Goal: Book appointment/travel/reservation

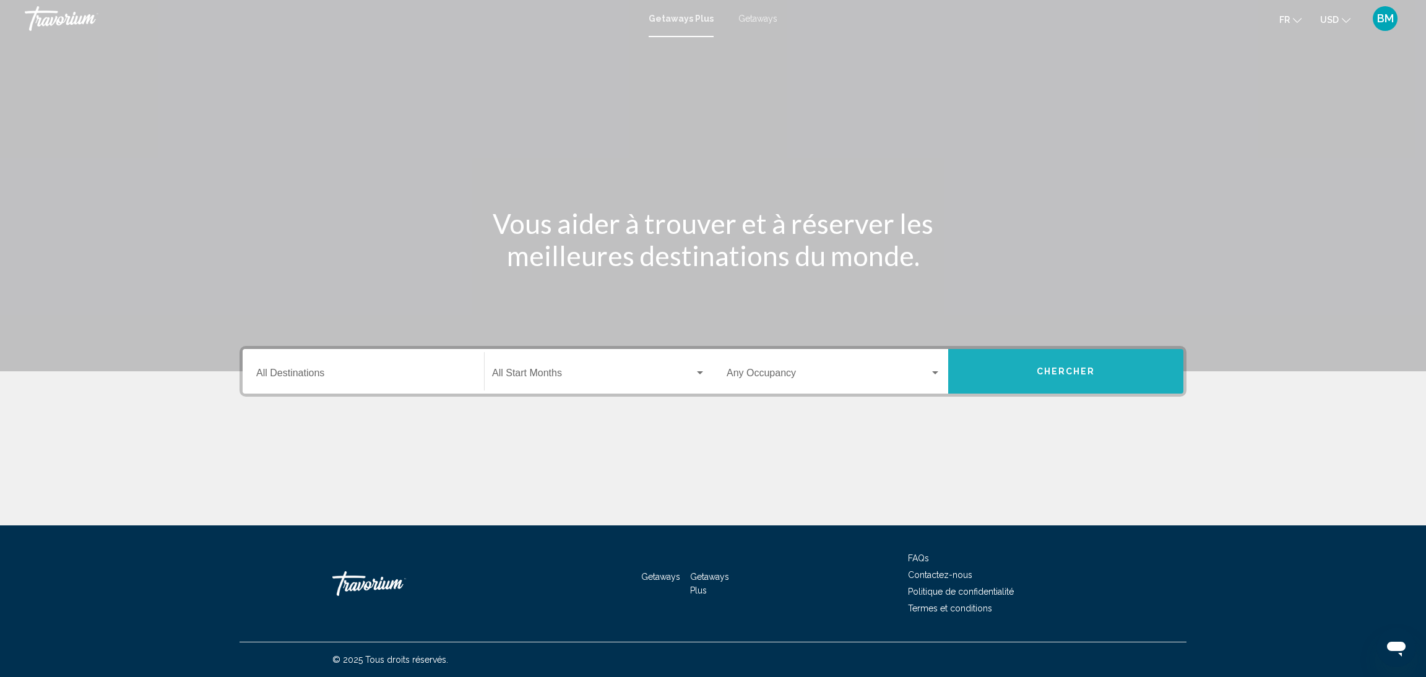
click at [1087, 358] on button "Chercher" at bounding box center [1065, 371] width 235 height 45
click at [1062, 382] on button "Chercher" at bounding box center [1065, 371] width 235 height 45
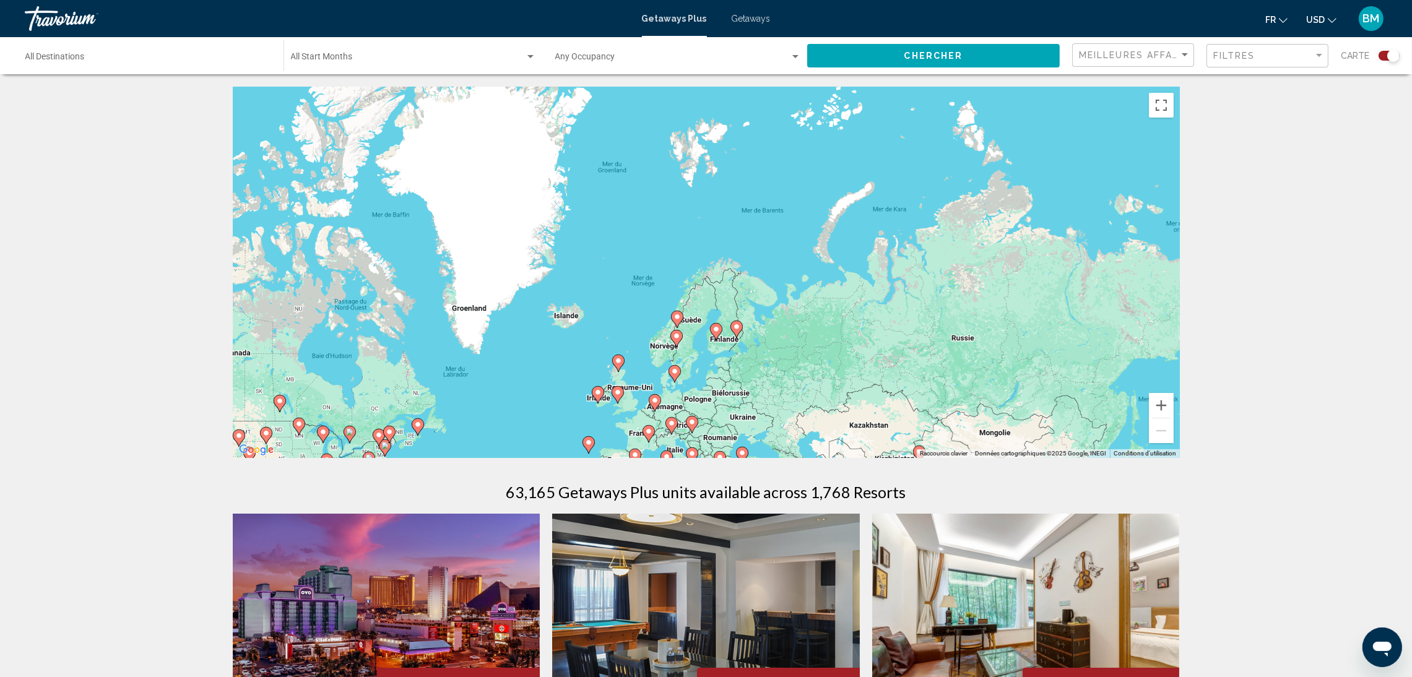
drag, startPoint x: 975, startPoint y: 179, endPoint x: 806, endPoint y: 435, distance: 306.0
click at [806, 435] on div "Pour activer le glissement avec le clavier, appuyez sur Alt+Entrée. Une fois ce…" at bounding box center [706, 272] width 947 height 371
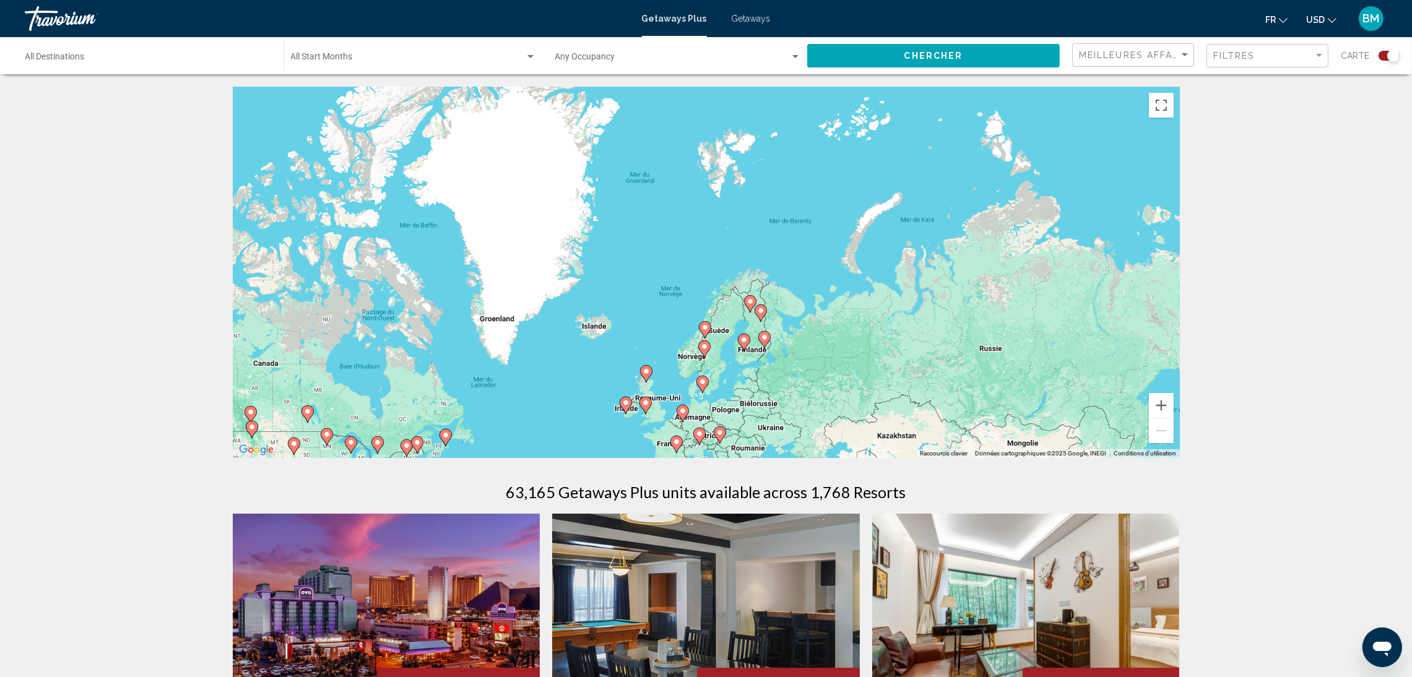
click at [706, 379] on icon "Main content" at bounding box center [701, 384] width 11 height 16
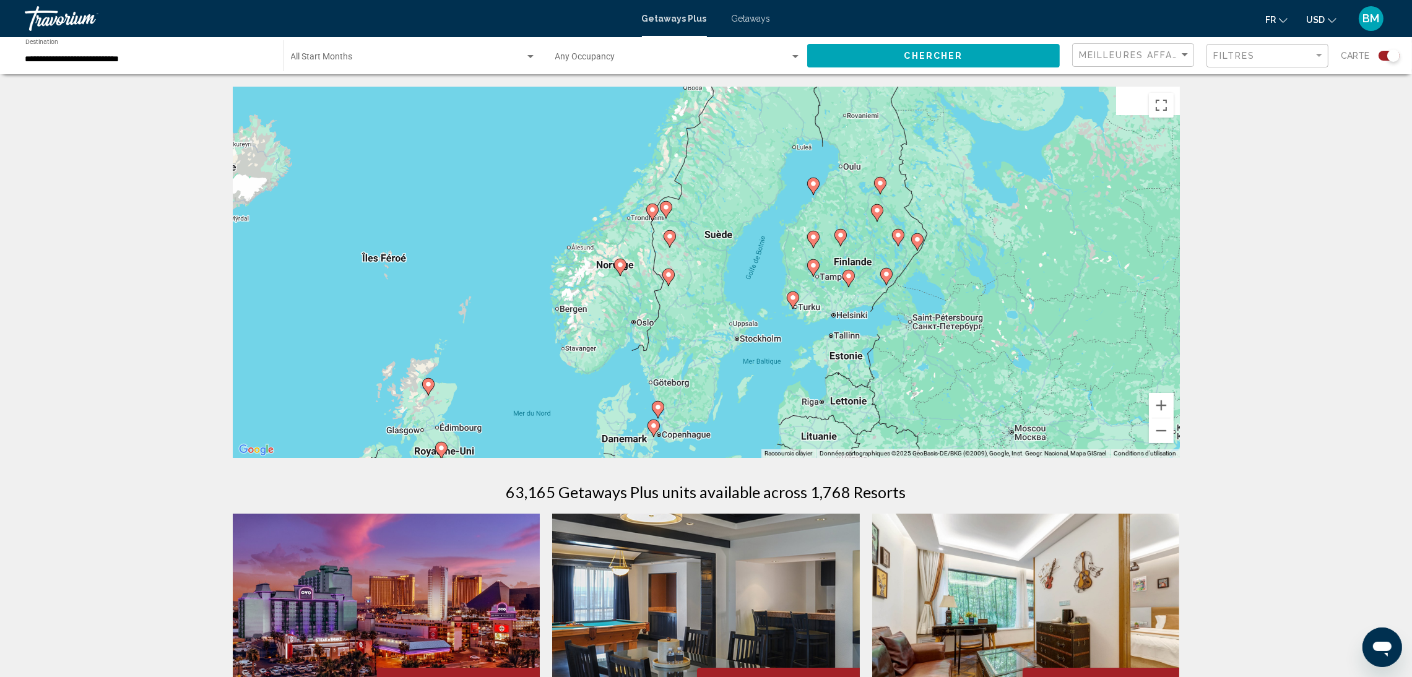
drag, startPoint x: 751, startPoint y: 205, endPoint x: 705, endPoint y: 402, distance: 202.0
click at [705, 402] on div "Pour activer le glissement avec le clavier, appuyez sur Alt+Entrée. Une fois ce…" at bounding box center [706, 272] width 947 height 371
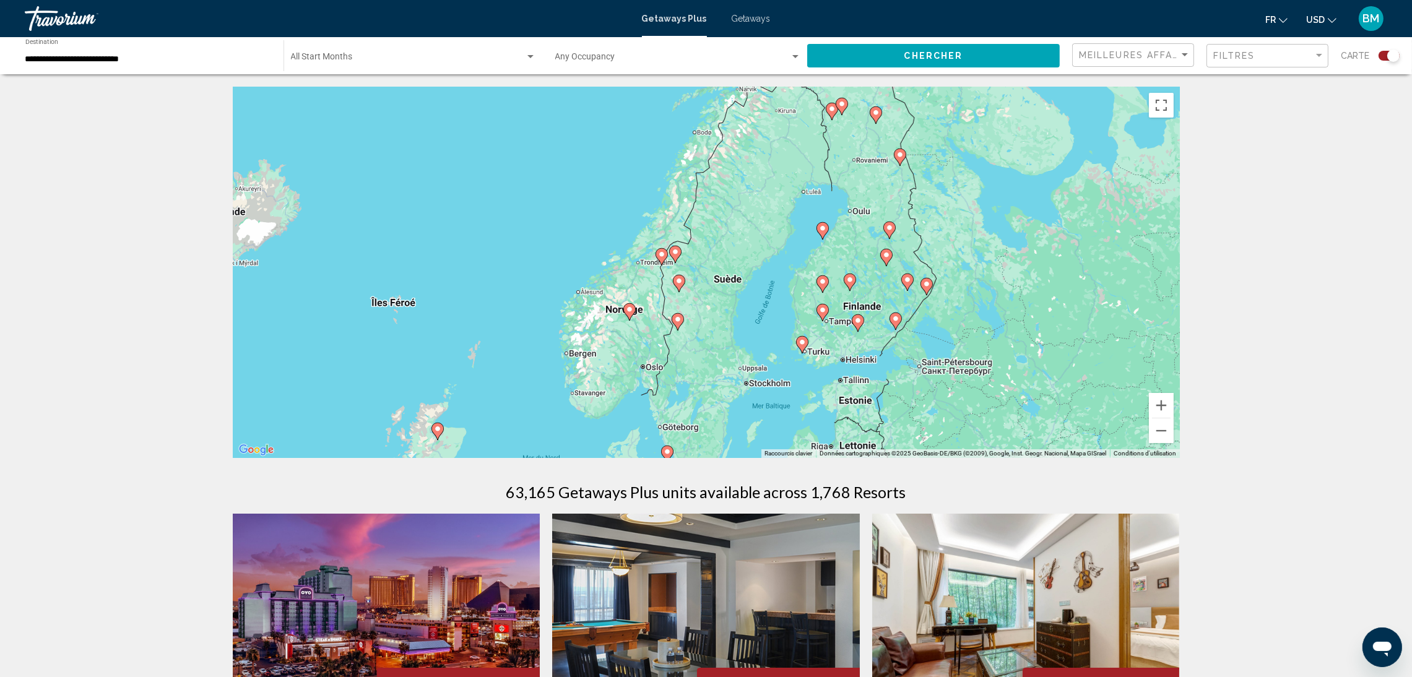
click at [679, 321] on image "Main content" at bounding box center [677, 319] width 7 height 7
type input "**********"
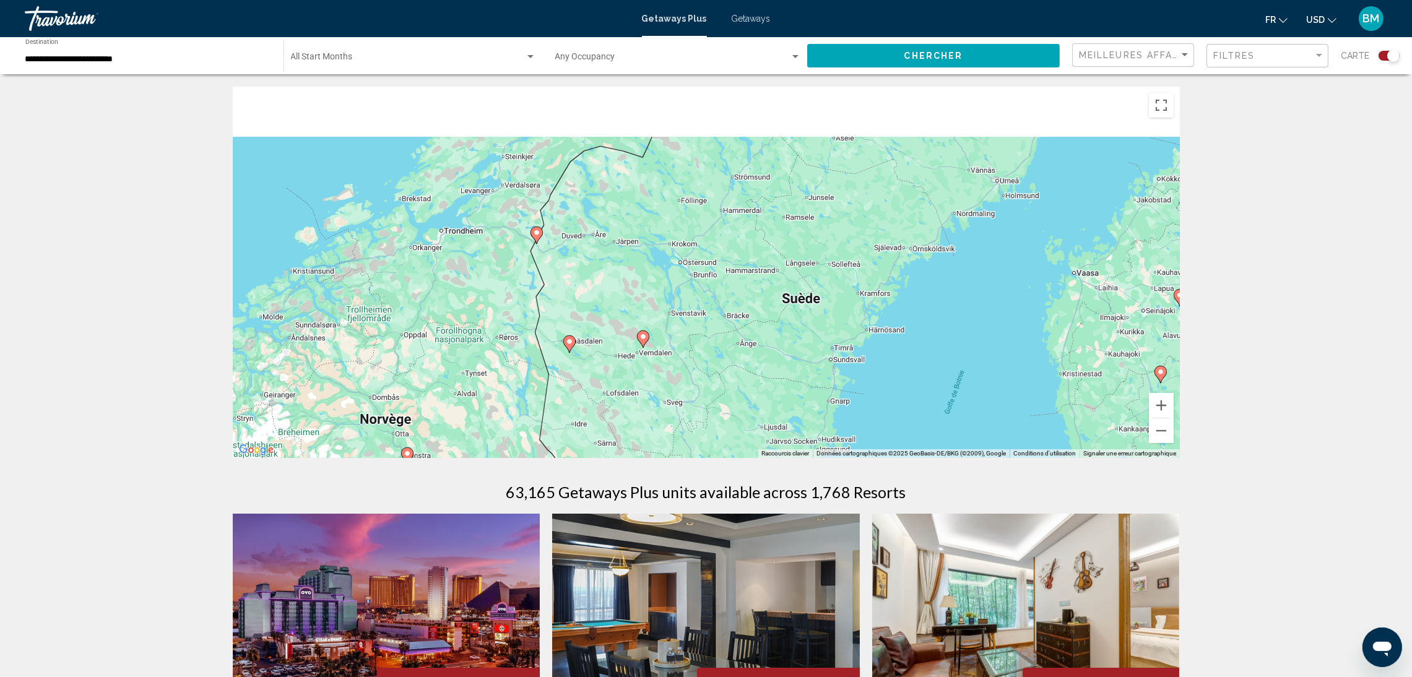
drag, startPoint x: 761, startPoint y: 172, endPoint x: 621, endPoint y: 506, distance: 362.2
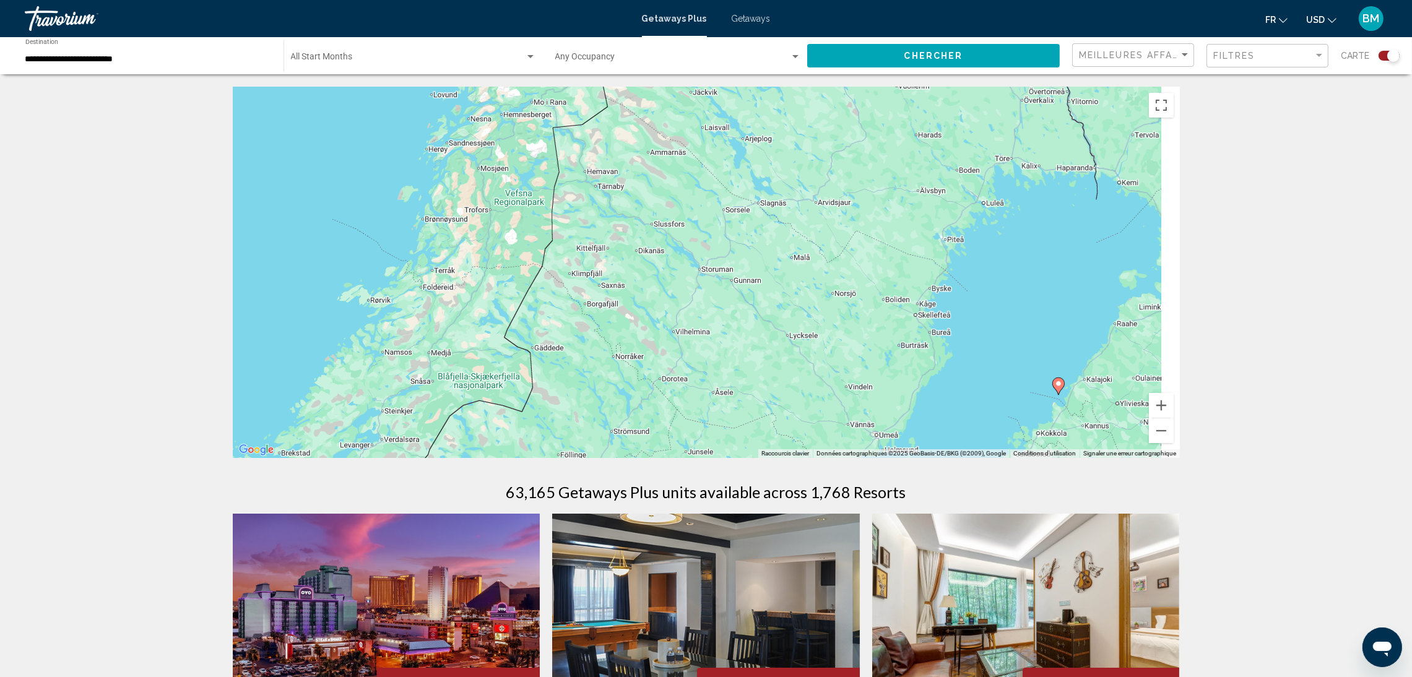
drag, startPoint x: 911, startPoint y: 233, endPoint x: 727, endPoint y: 491, distance: 316.8
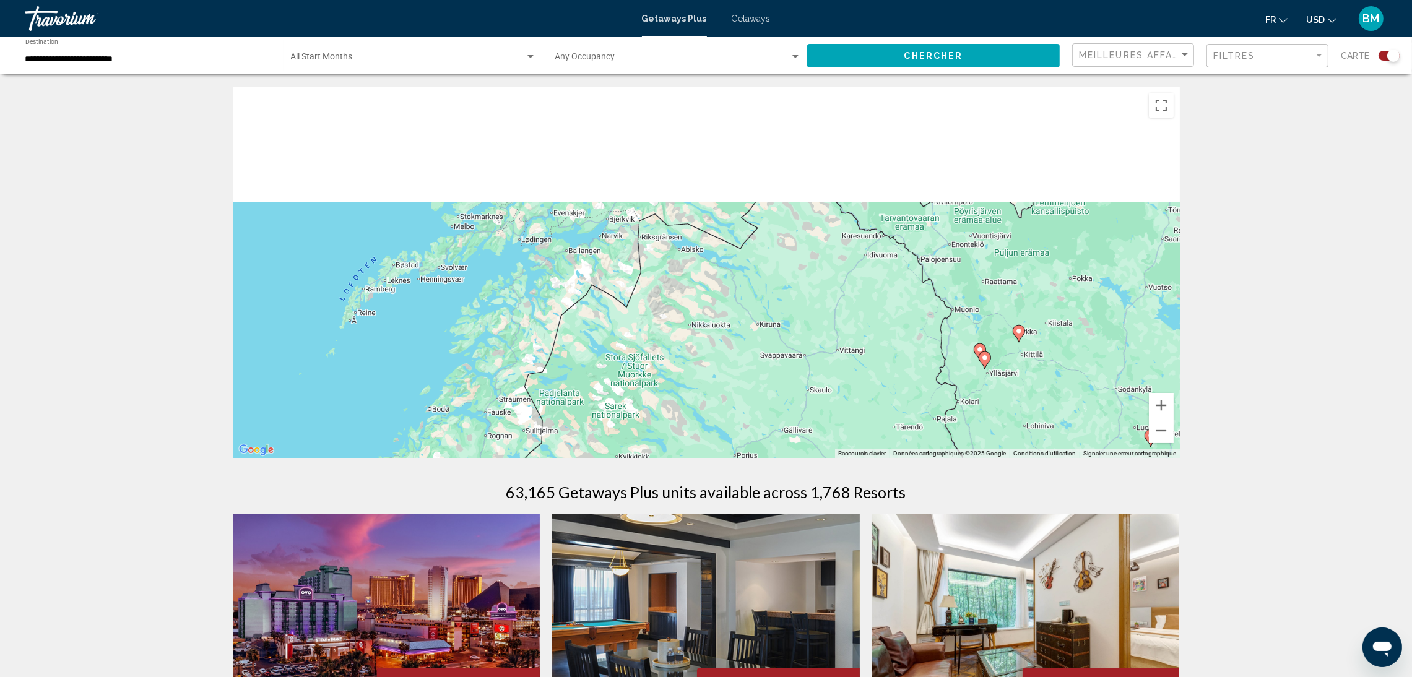
drag, startPoint x: 730, startPoint y: 291, endPoint x: 749, endPoint y: 558, distance: 267.4
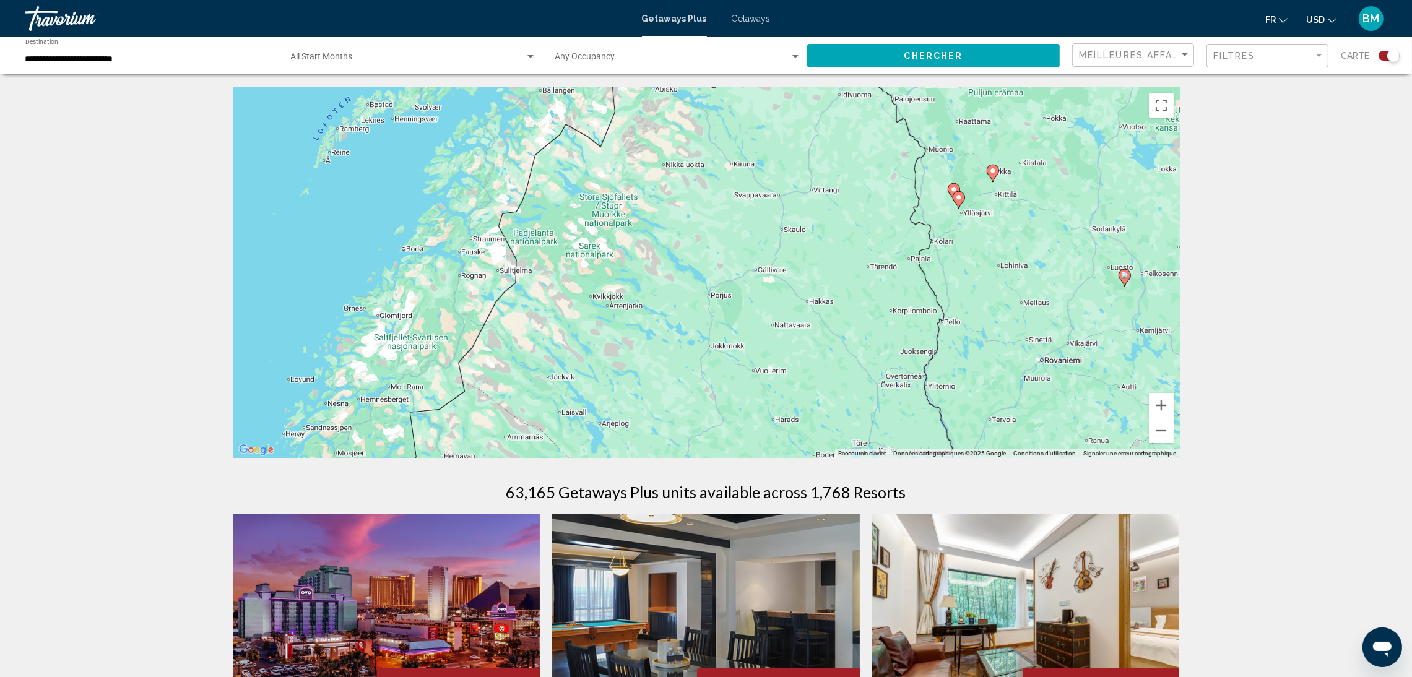
drag, startPoint x: 782, startPoint y: 302, endPoint x: 734, endPoint y: 60, distance: 246.7
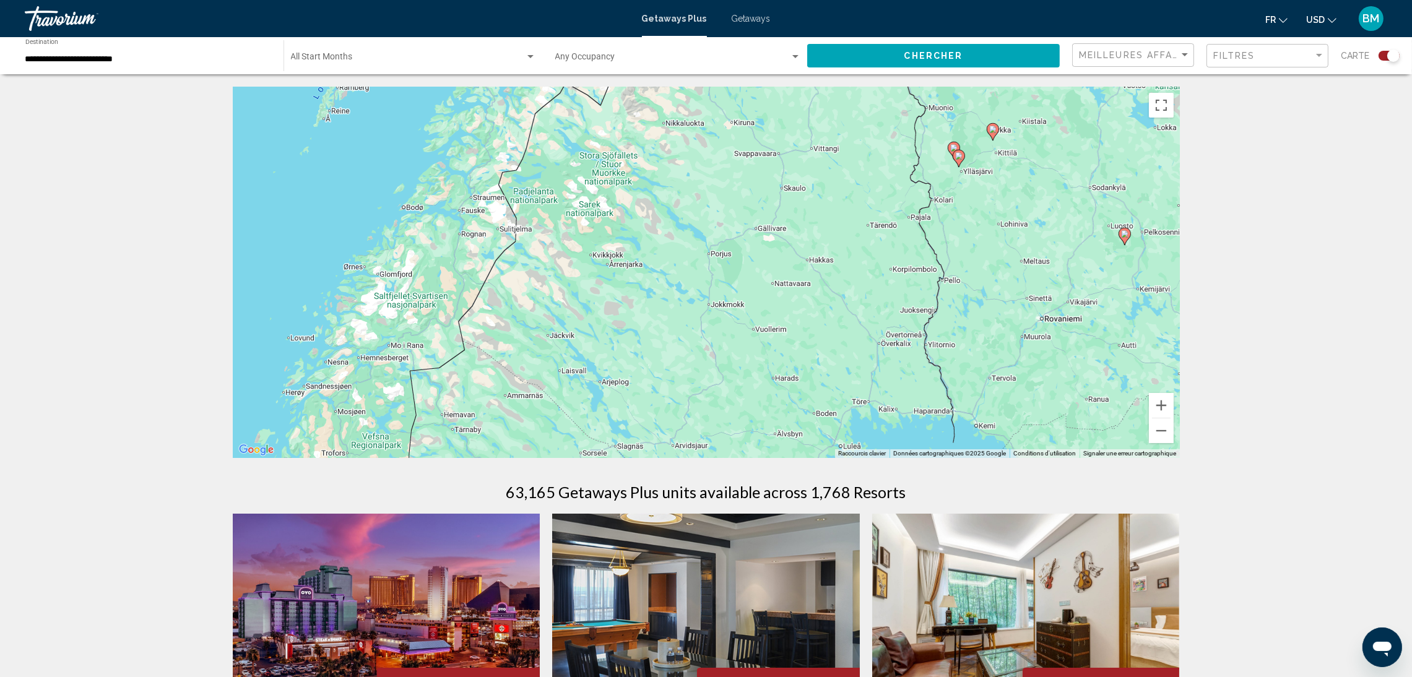
drag, startPoint x: 733, startPoint y: 247, endPoint x: 823, endPoint y: -81, distance: 340.0
click at [823, 0] on html "**********" at bounding box center [706, 338] width 1412 height 677
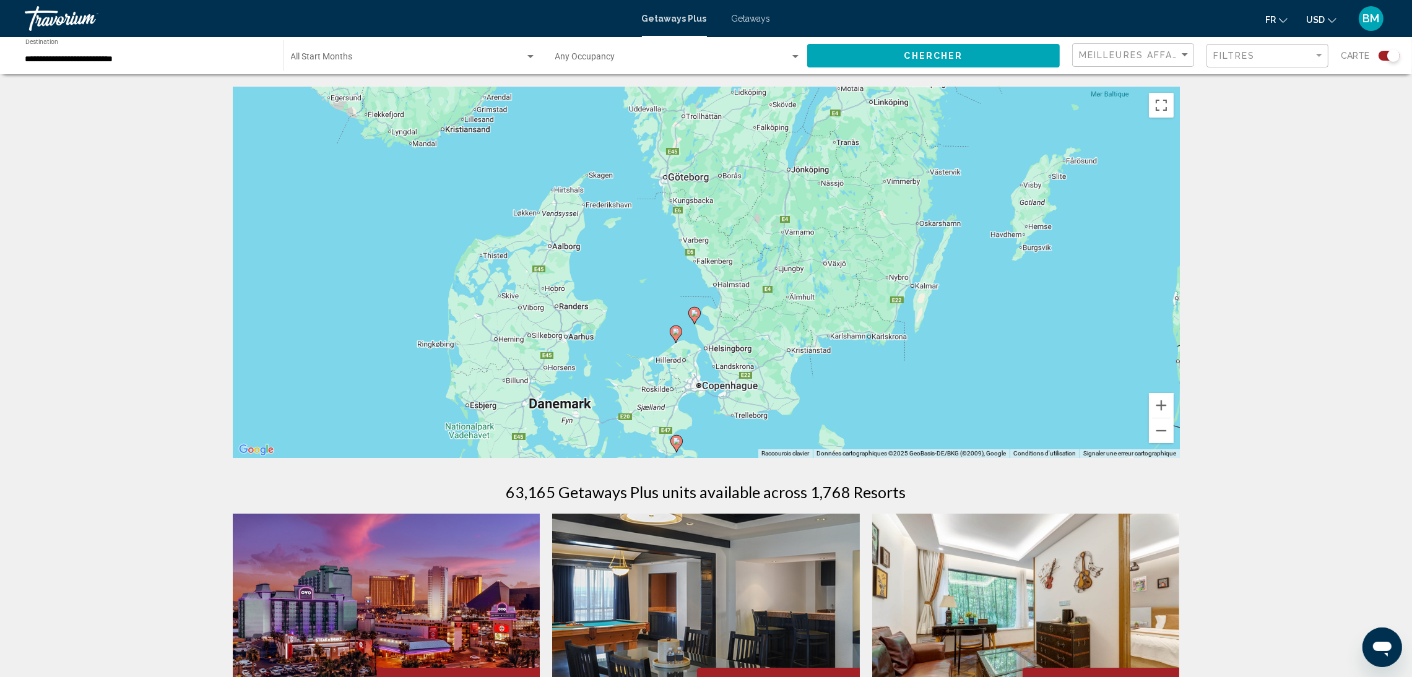
drag, startPoint x: 749, startPoint y: 168, endPoint x: 746, endPoint y: 89, distance: 78.7
click at [746, 89] on div "Pour activer le glissement avec le clavier, appuyez sur Alt+Entrée. Une fois ce…" at bounding box center [706, 272] width 947 height 371
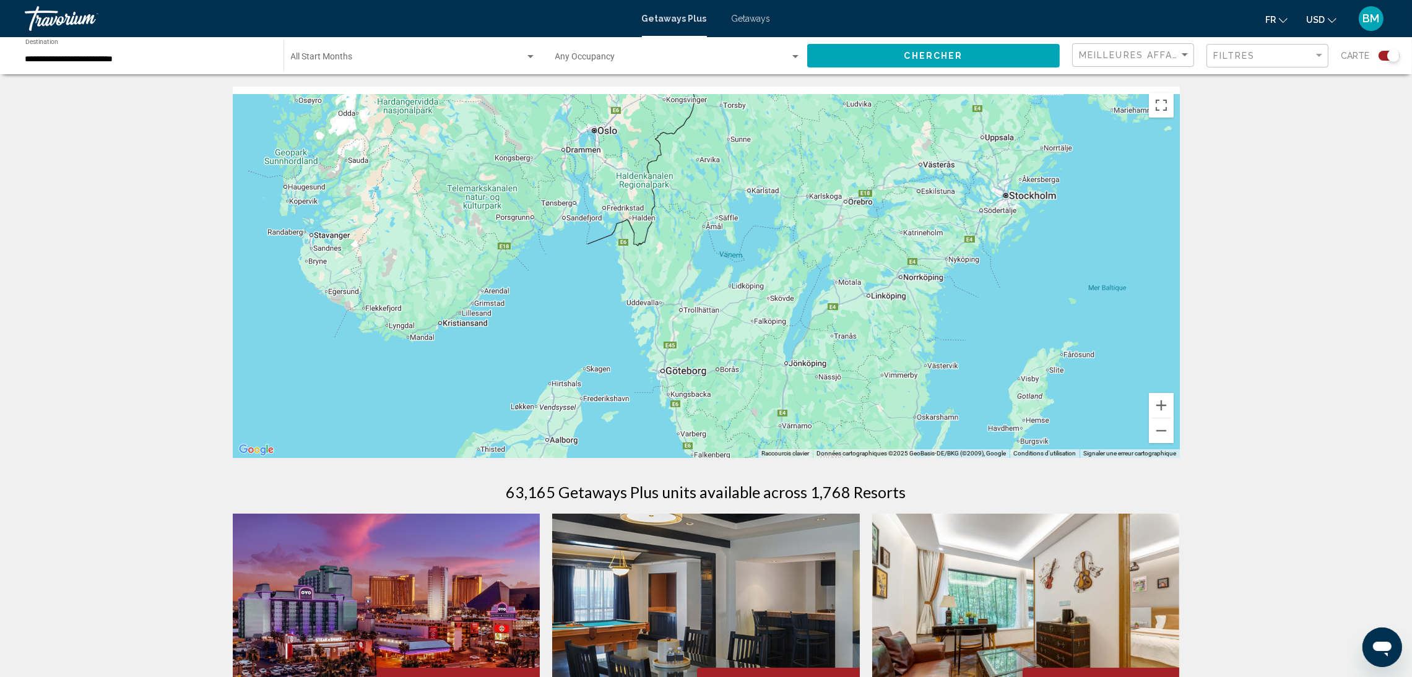
drag, startPoint x: 533, startPoint y: 317, endPoint x: 528, endPoint y: 503, distance: 186.3
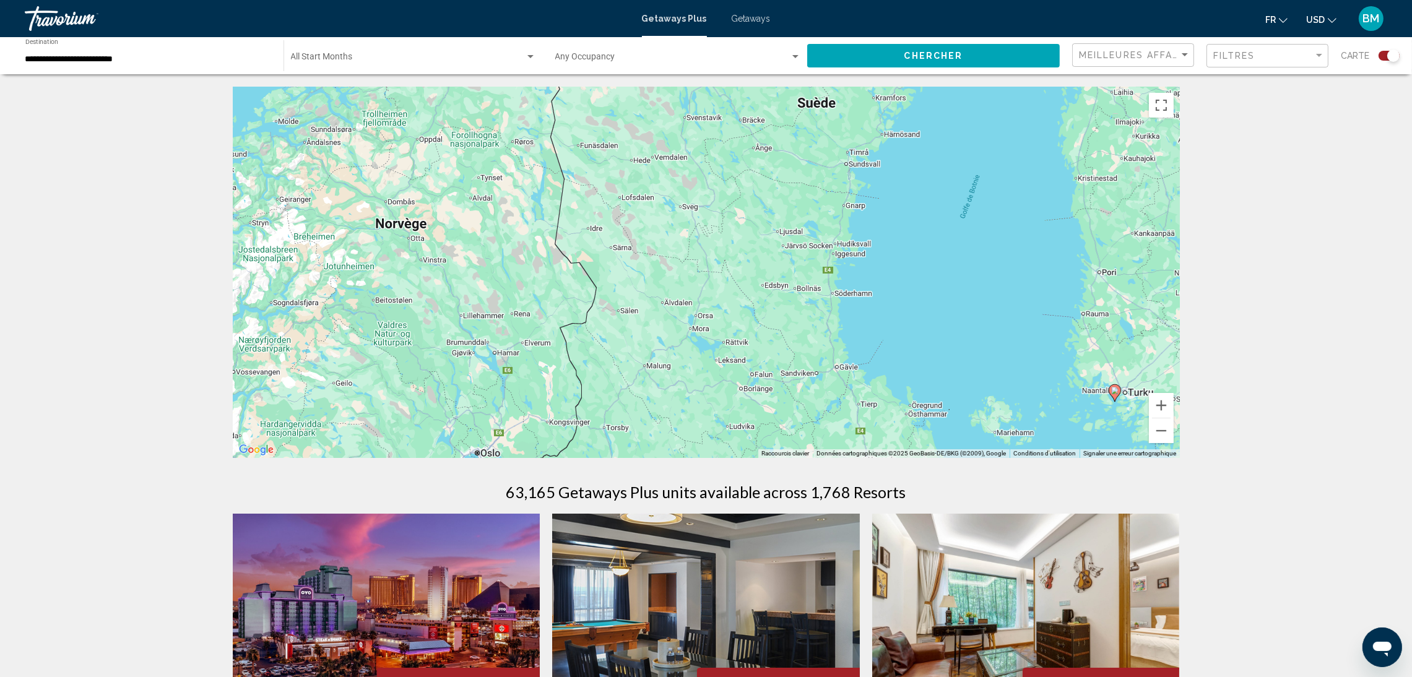
drag, startPoint x: 744, startPoint y: 120, endPoint x: 624, endPoint y: 424, distance: 326.5
click at [624, 424] on div "Pour activer le glissement avec le clavier, appuyez sur Alt+Entrée. Une fois ce…" at bounding box center [706, 272] width 947 height 371
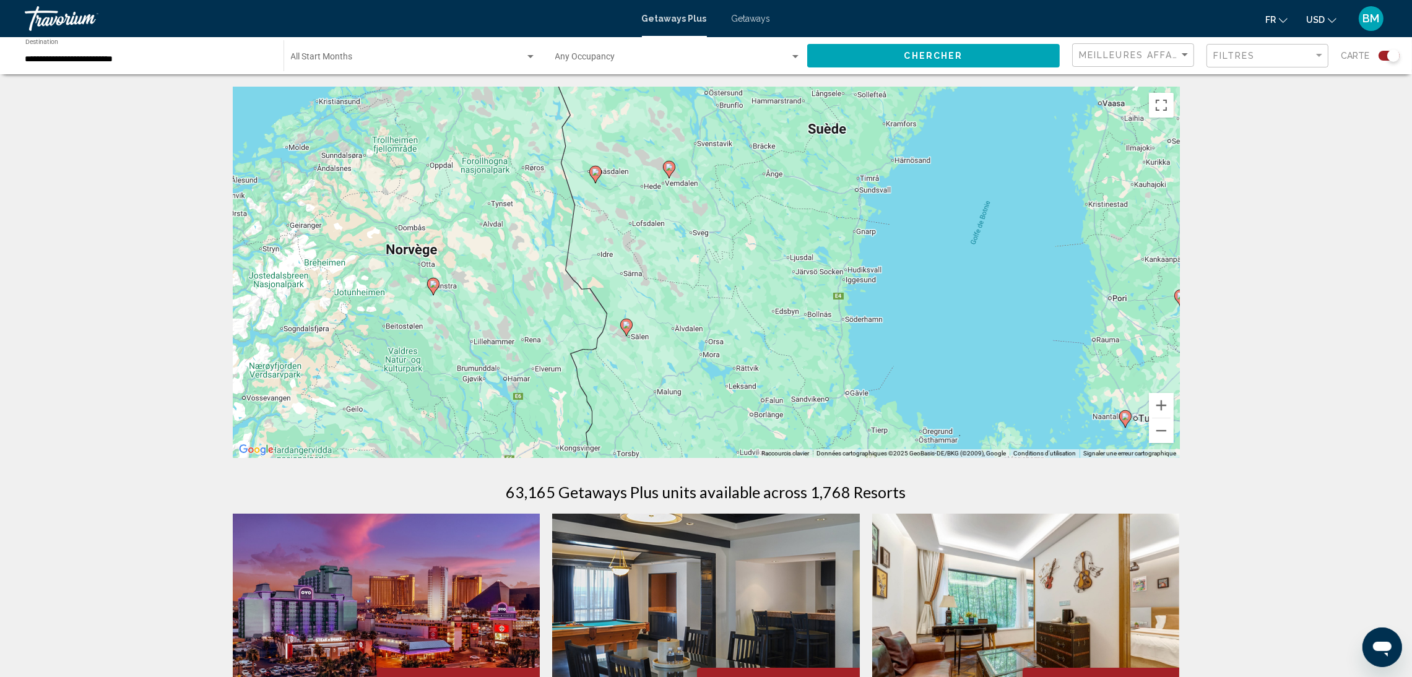
drag, startPoint x: 674, startPoint y: 202, endPoint x: 684, endPoint y: 228, distance: 27.5
click at [684, 228] on div "Pour activer le glissement avec le clavier, appuyez sur Alt+Entrée. Une fois ce…" at bounding box center [706, 272] width 947 height 371
click at [626, 321] on image "Main content" at bounding box center [626, 321] width 7 height 7
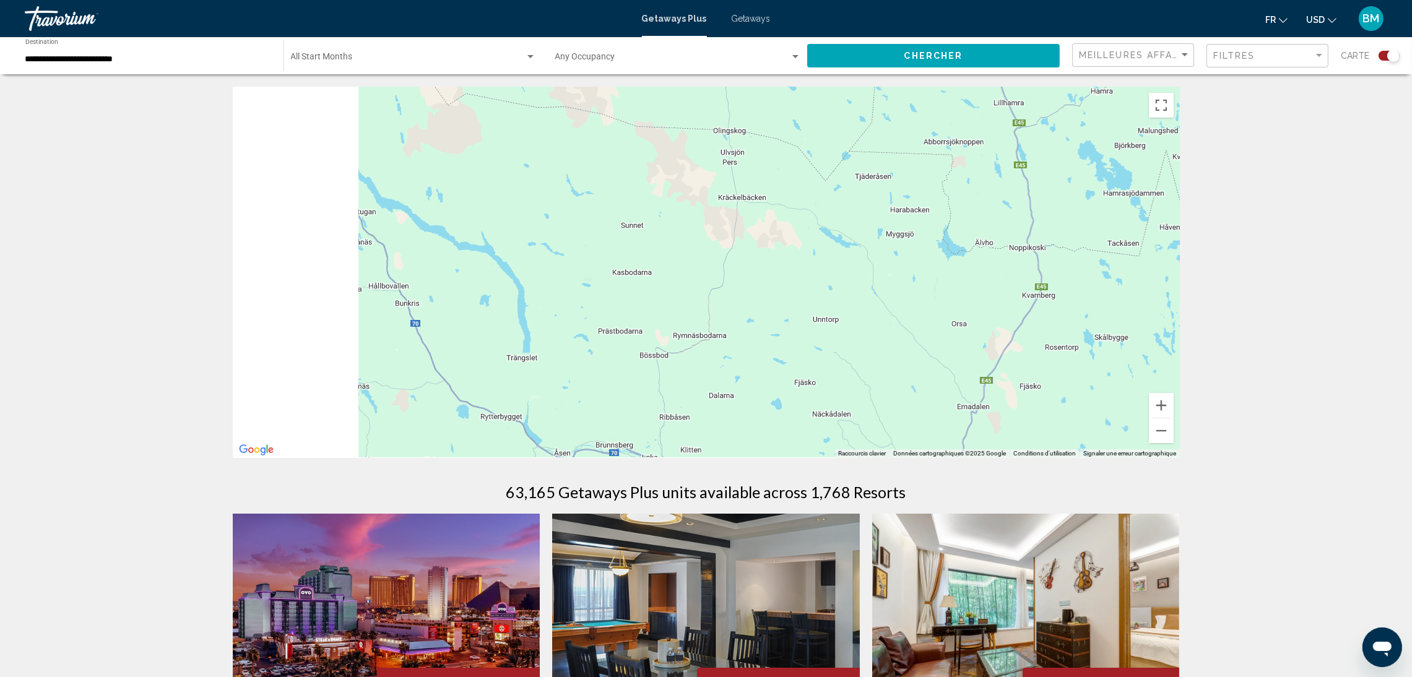
drag, startPoint x: 530, startPoint y: 341, endPoint x: 805, endPoint y: 148, distance: 336.3
click at [805, 148] on div "Main content" at bounding box center [706, 272] width 947 height 371
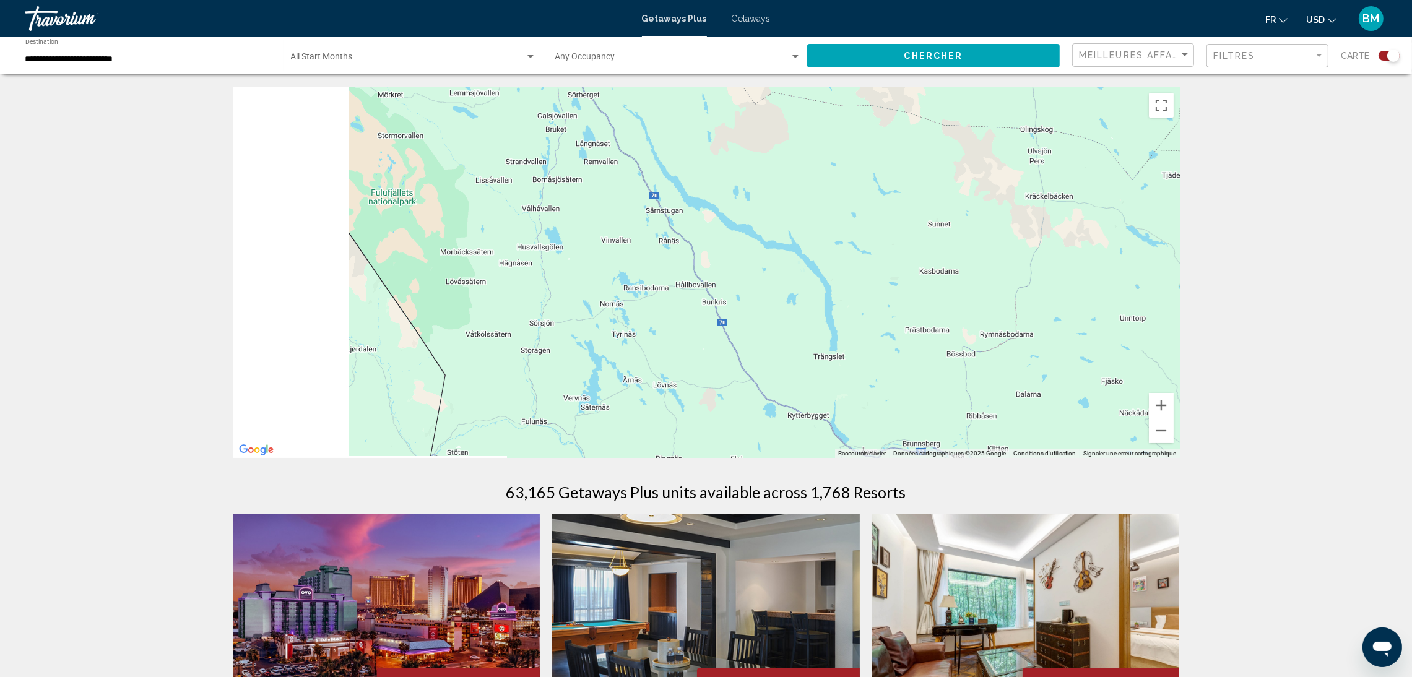
drag, startPoint x: 491, startPoint y: 278, endPoint x: 796, endPoint y: 264, distance: 304.8
click at [796, 264] on div "Main content" at bounding box center [706, 272] width 947 height 371
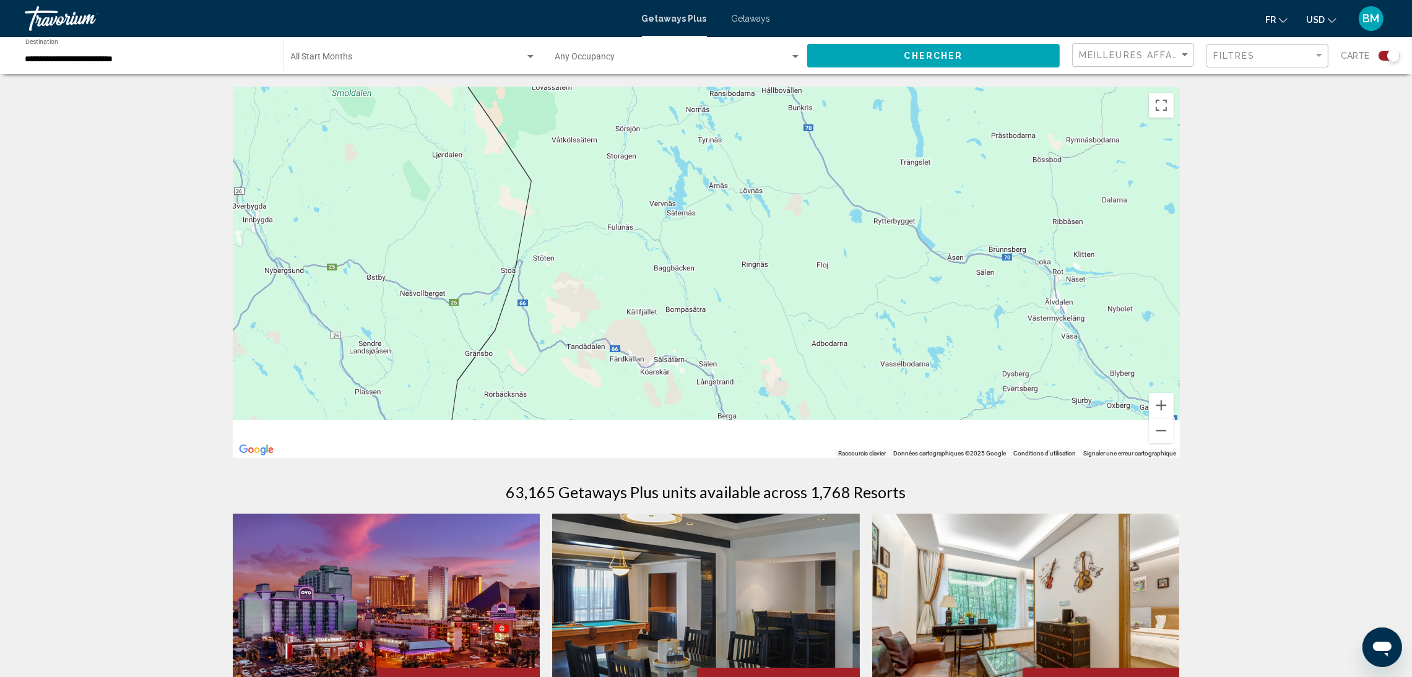
drag, startPoint x: 796, startPoint y: 264, endPoint x: 679, endPoint y: 37, distance: 255.4
click at [679, 37] on div "**********" at bounding box center [706, 338] width 1412 height 677
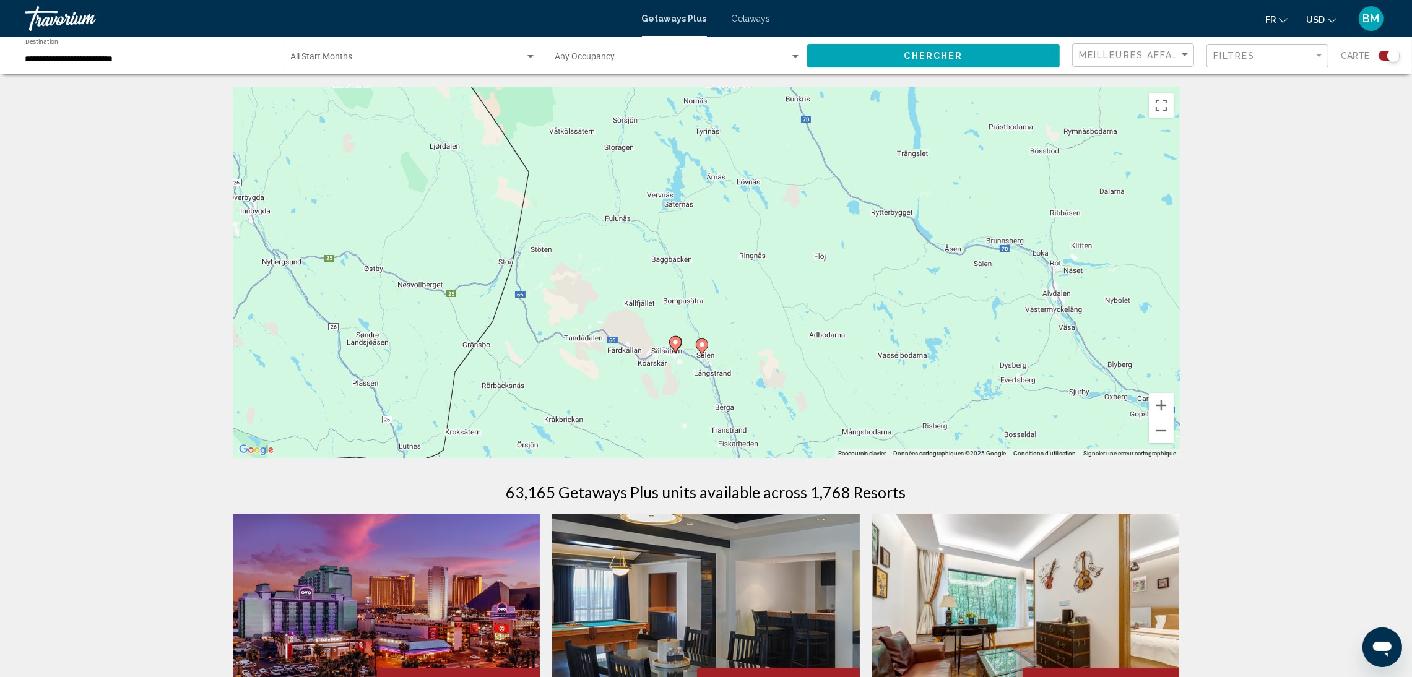
drag, startPoint x: 705, startPoint y: 285, endPoint x: 679, endPoint y: 78, distance: 208.9
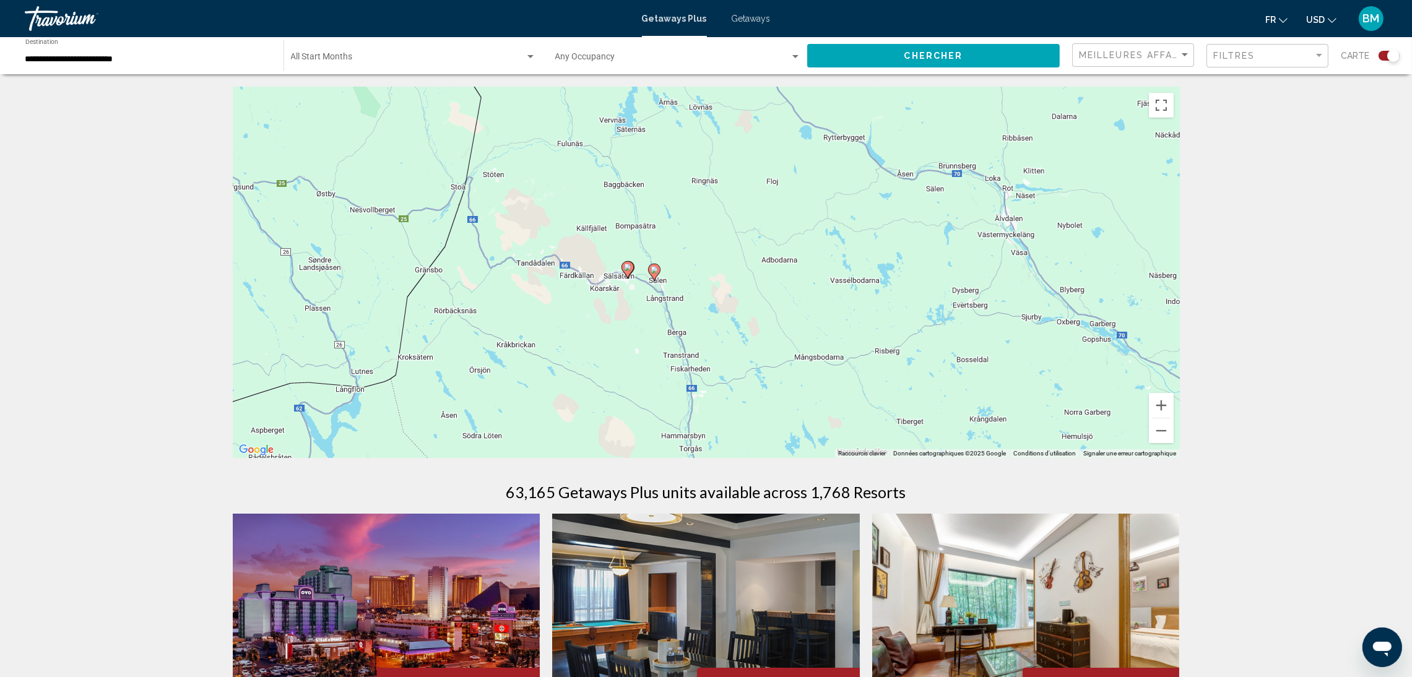
drag, startPoint x: 645, startPoint y: 154, endPoint x: 619, endPoint y: 380, distance: 227.4
click at [619, 380] on div "Pour activer le glissement avec le clavier, appuyez sur Alt+Entrée. Une fois ce…" at bounding box center [706, 272] width 947 height 371
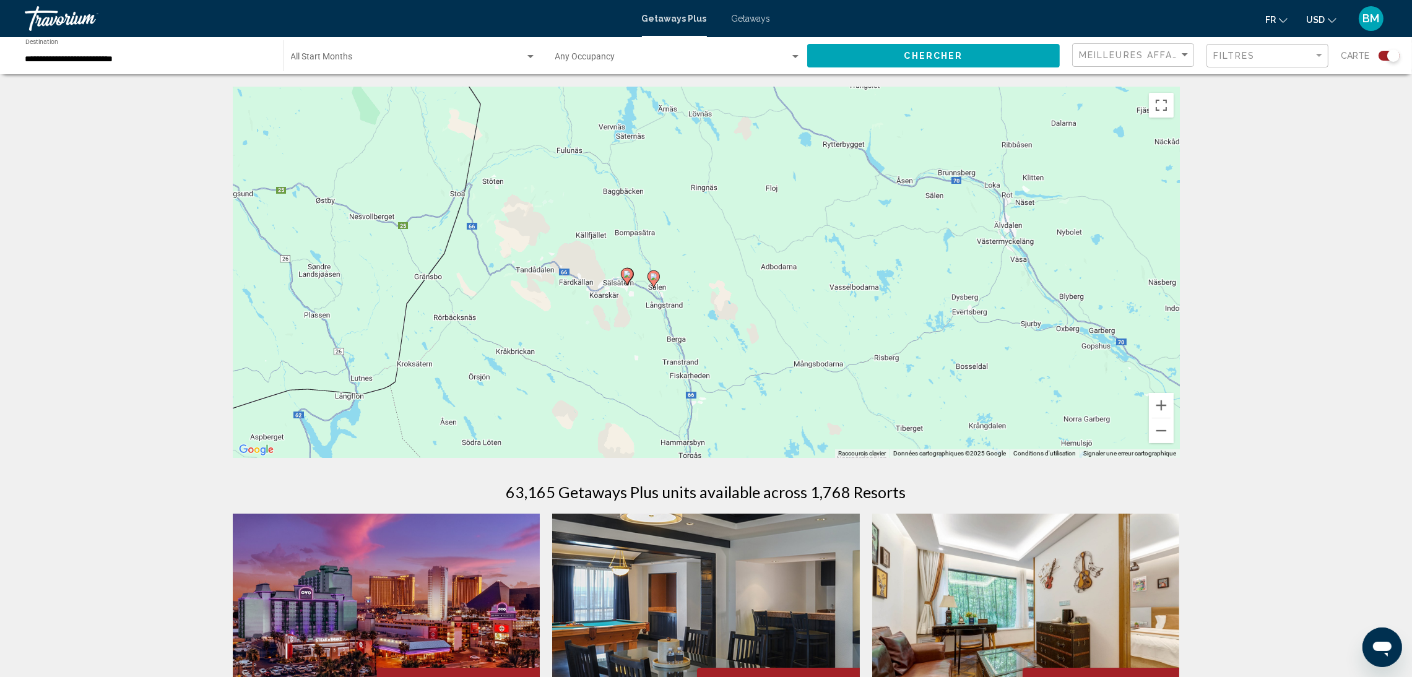
click at [629, 272] on image "Main content" at bounding box center [626, 273] width 7 height 7
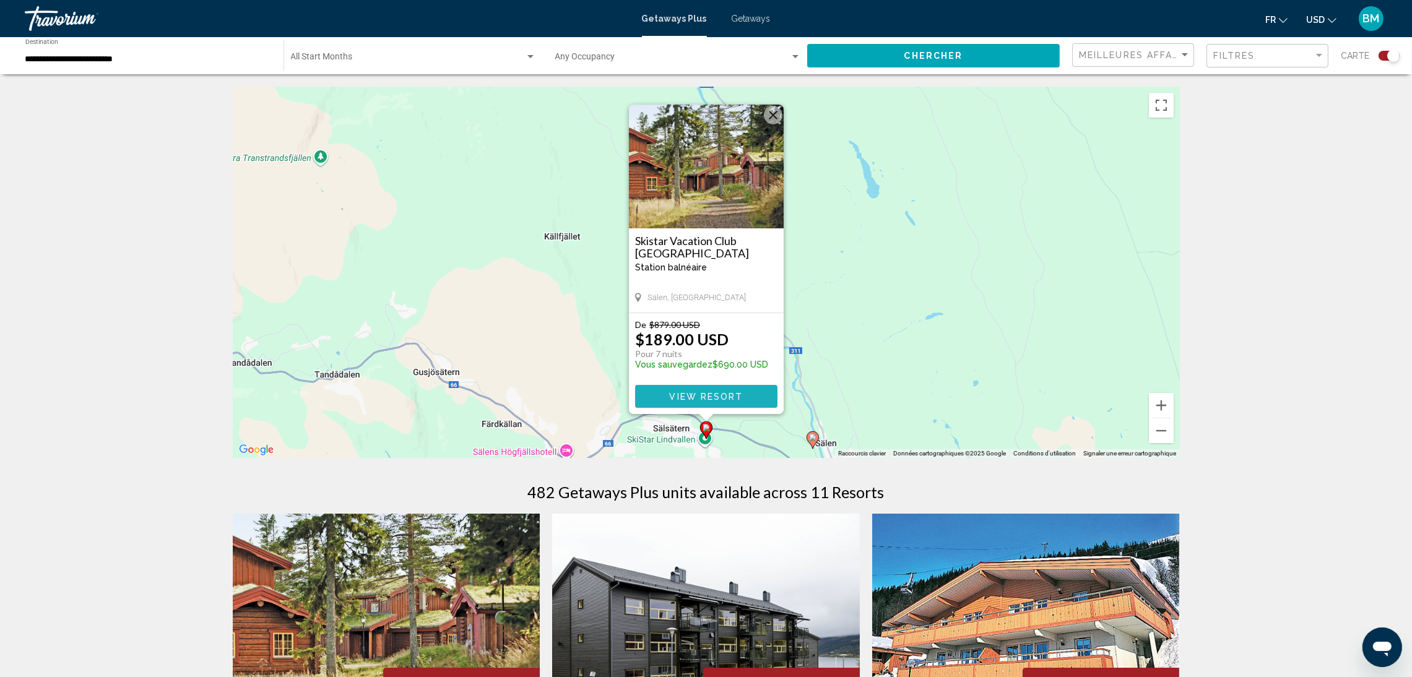
click at [699, 400] on span "View Resort" at bounding box center [706, 397] width 74 height 10
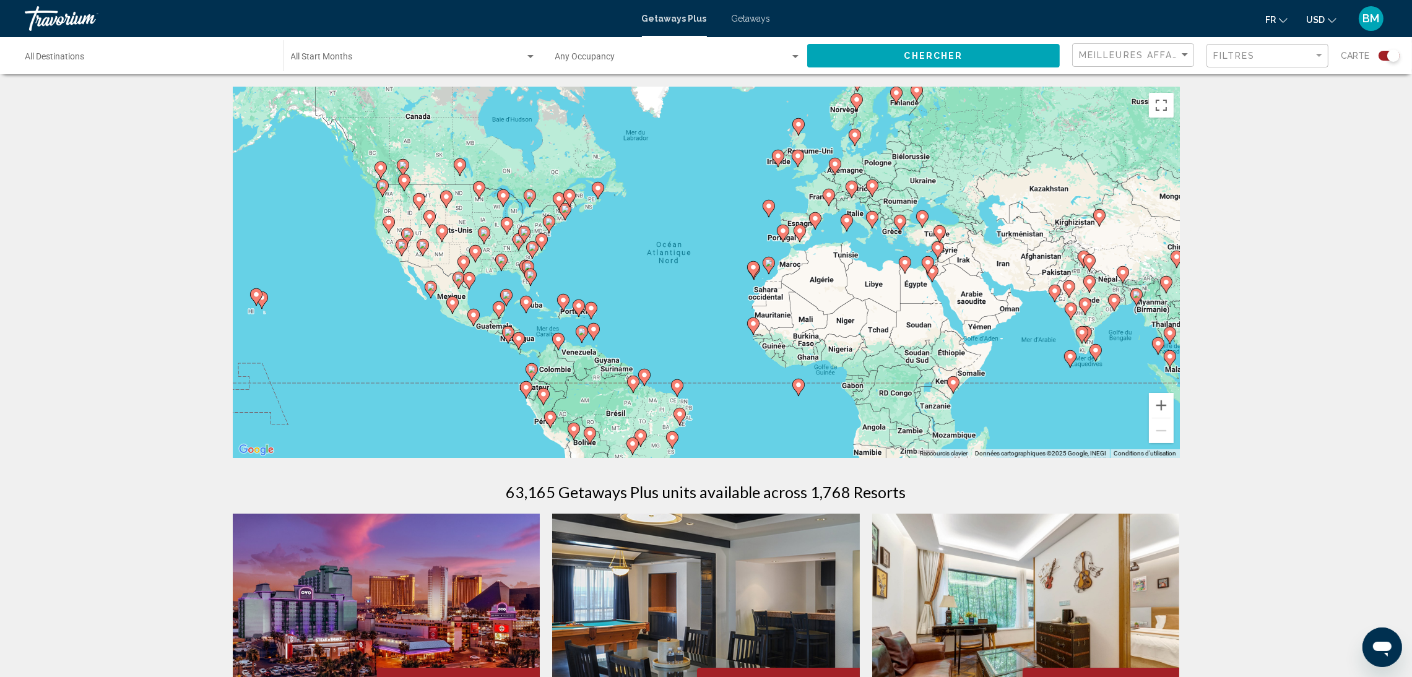
click at [428, 50] on div "Start Month All Start Months" at bounding box center [413, 56] width 245 height 34
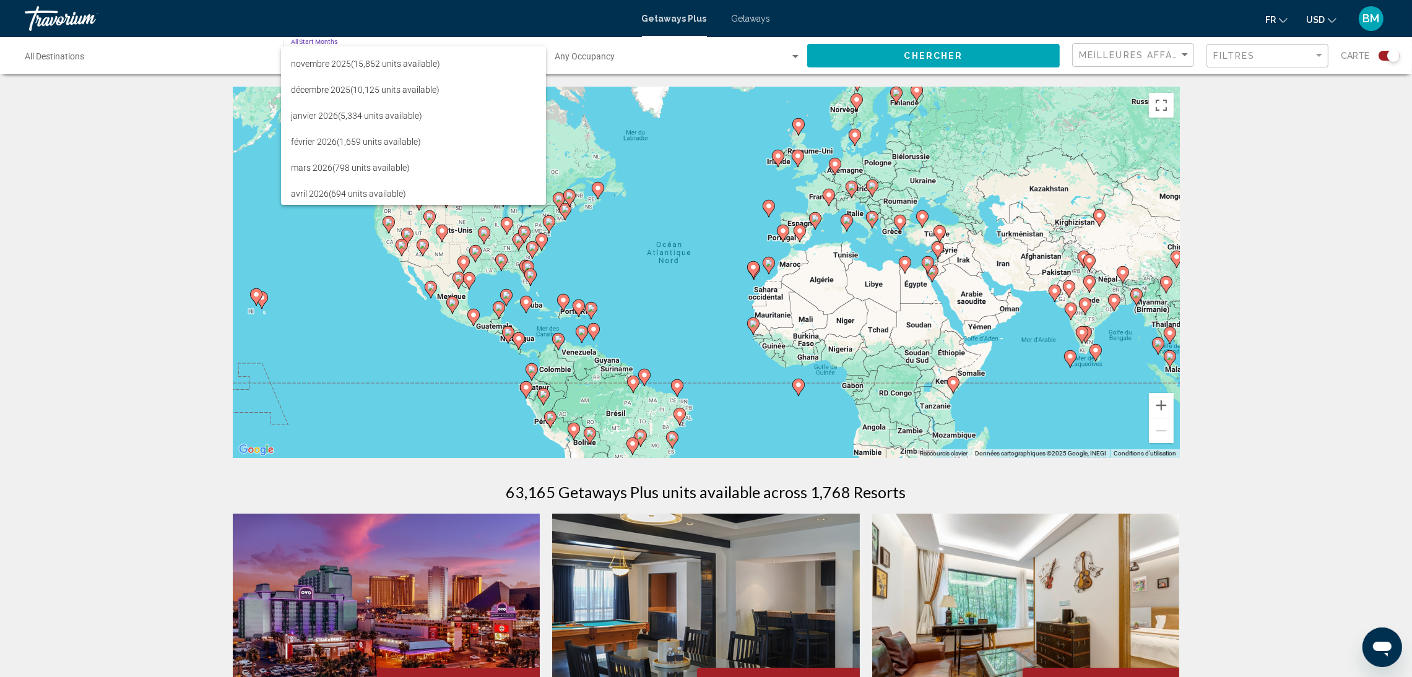
scroll to position [98, 0]
click at [364, 154] on span "[DATE] (1,659 units available)" at bounding box center [413, 144] width 245 height 26
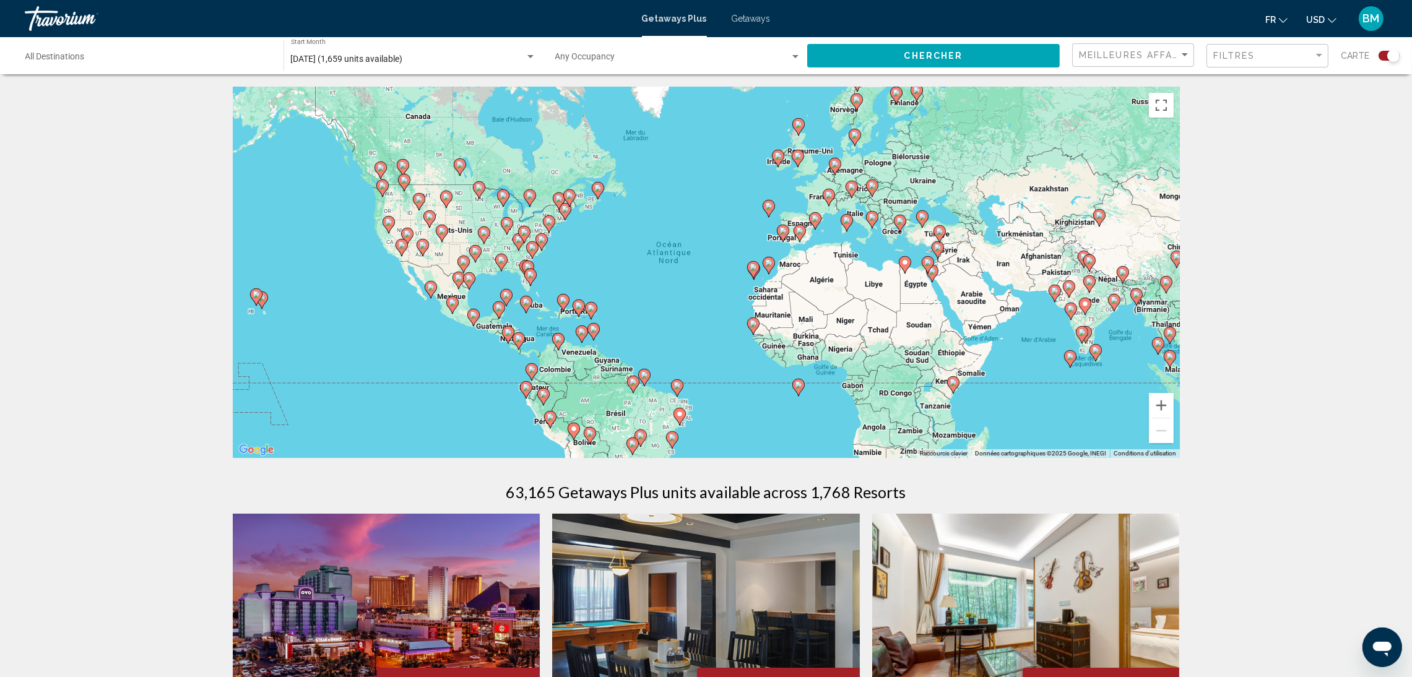
click at [73, 71] on div "Destination All Destinations" at bounding box center [148, 56] width 246 height 34
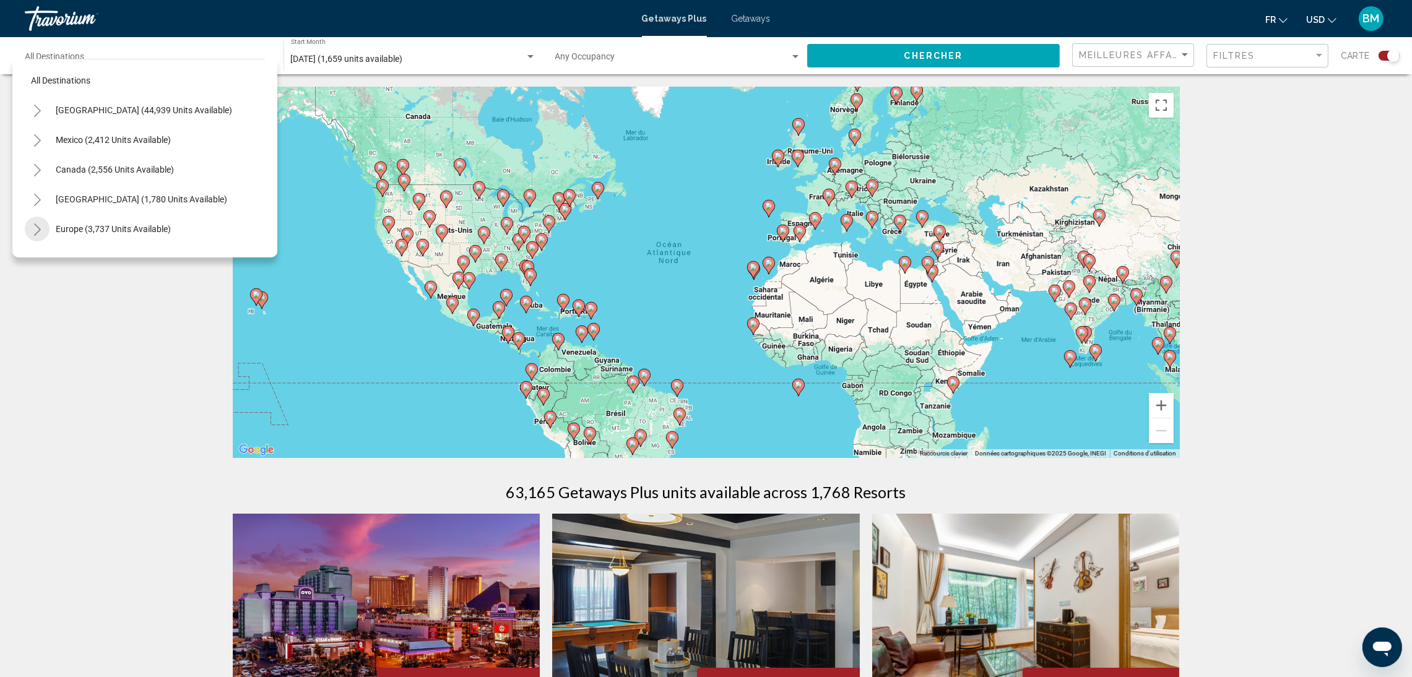
click at [34, 228] on icon "Toggle Europe (3,737 units available)" at bounding box center [37, 229] width 9 height 12
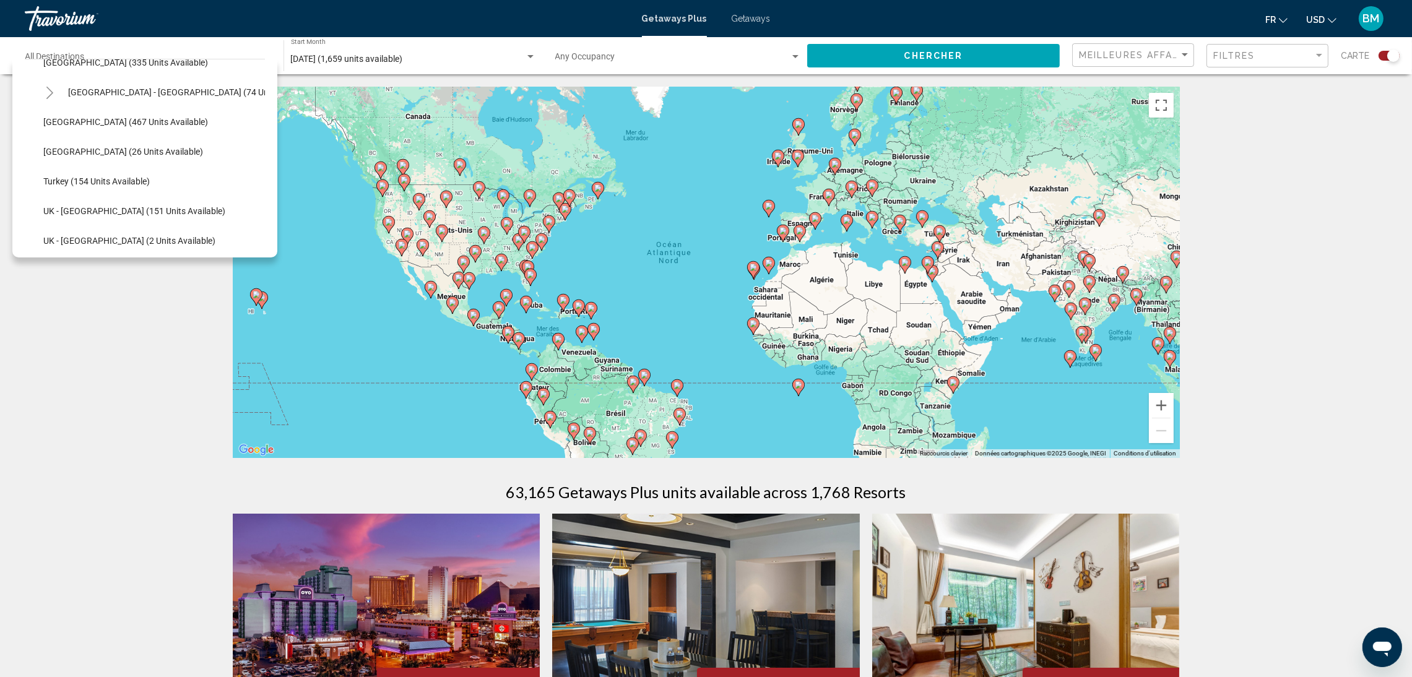
scroll to position [593, 0]
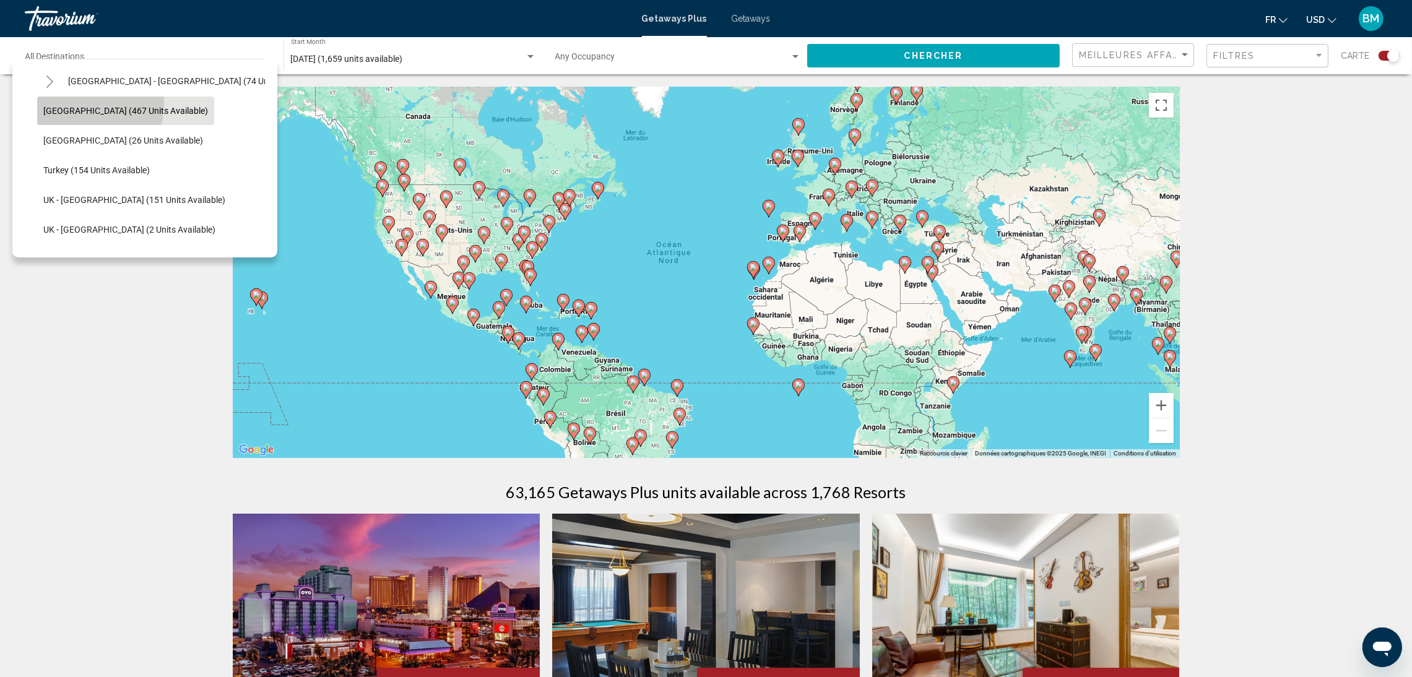
click at [79, 103] on button "[GEOGRAPHIC_DATA] (467 units available)" at bounding box center [125, 111] width 177 height 28
type input "**********"
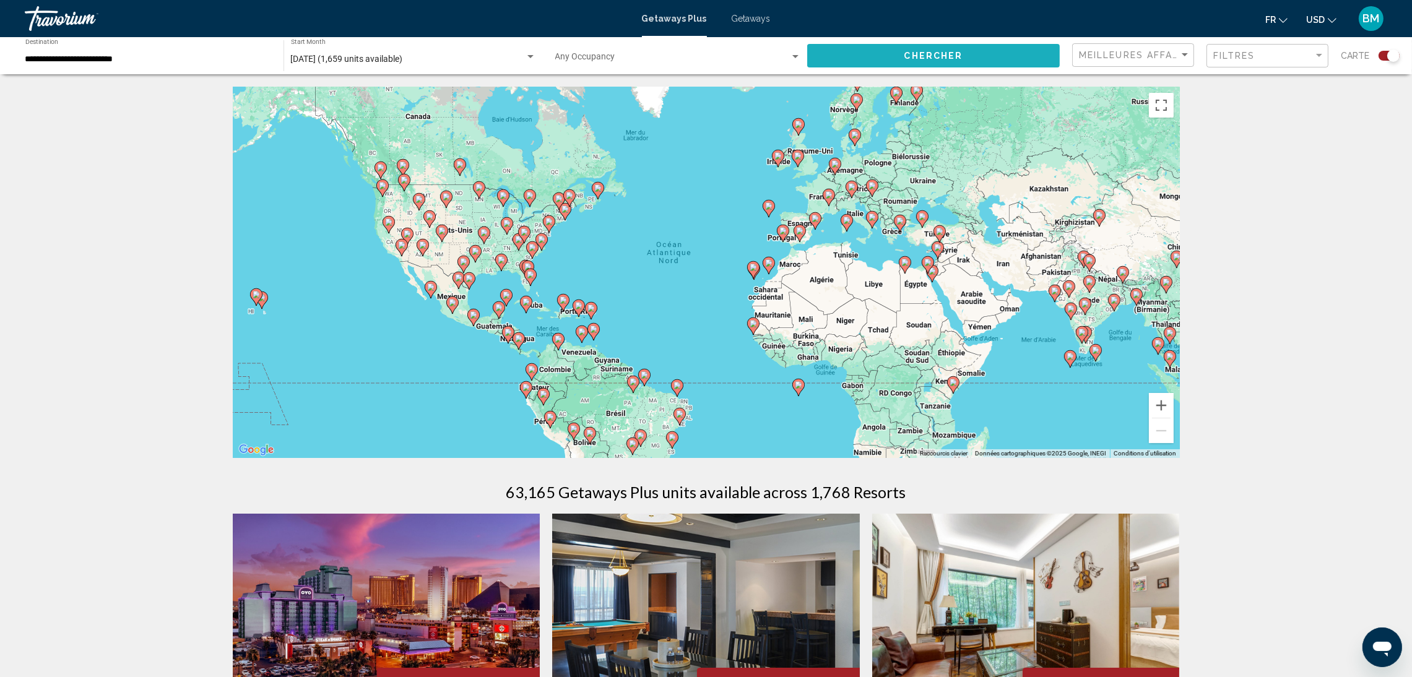
click at [957, 59] on span "Chercher" at bounding box center [933, 56] width 59 height 10
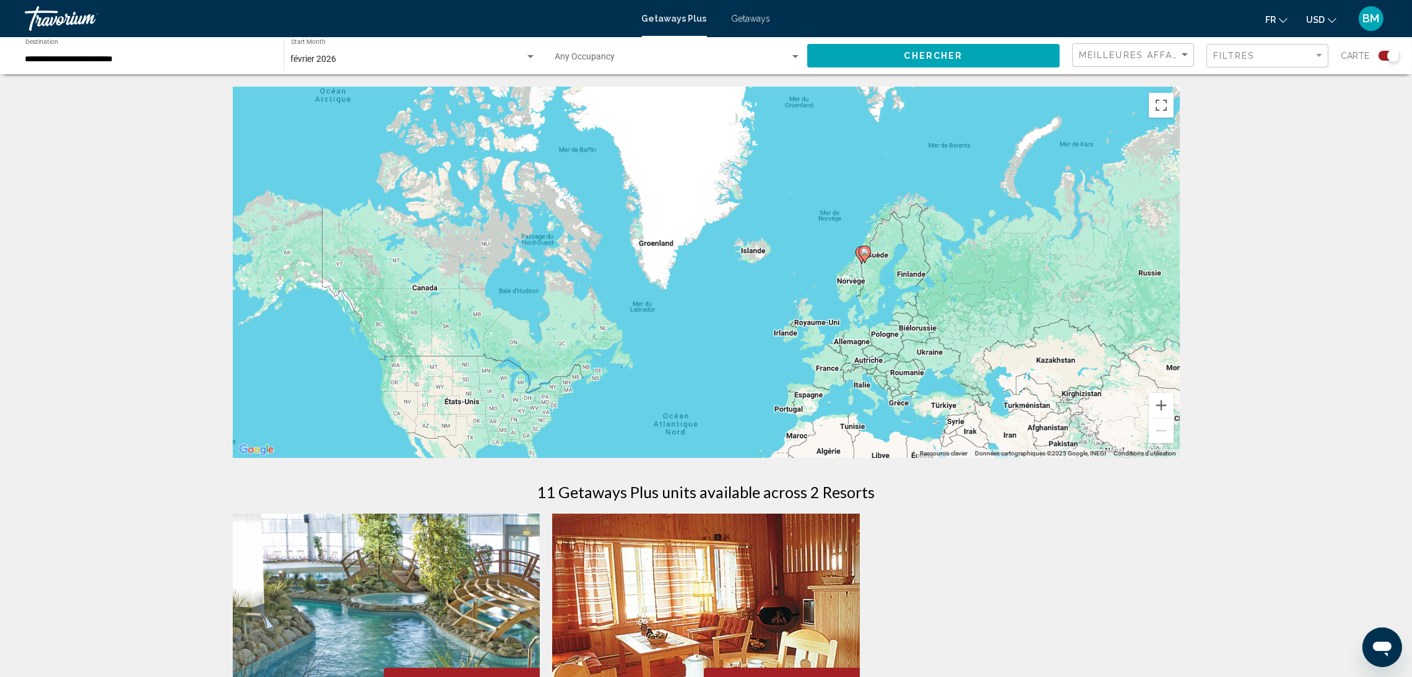
drag, startPoint x: 863, startPoint y: 210, endPoint x: 870, endPoint y: 384, distance: 174.6
click at [870, 384] on div "Pour activer le glissement avec le clavier, appuyez sur Alt+Entrée. Une fois ce…" at bounding box center [706, 272] width 947 height 371
click at [863, 252] on image "Main content" at bounding box center [864, 251] width 7 height 7
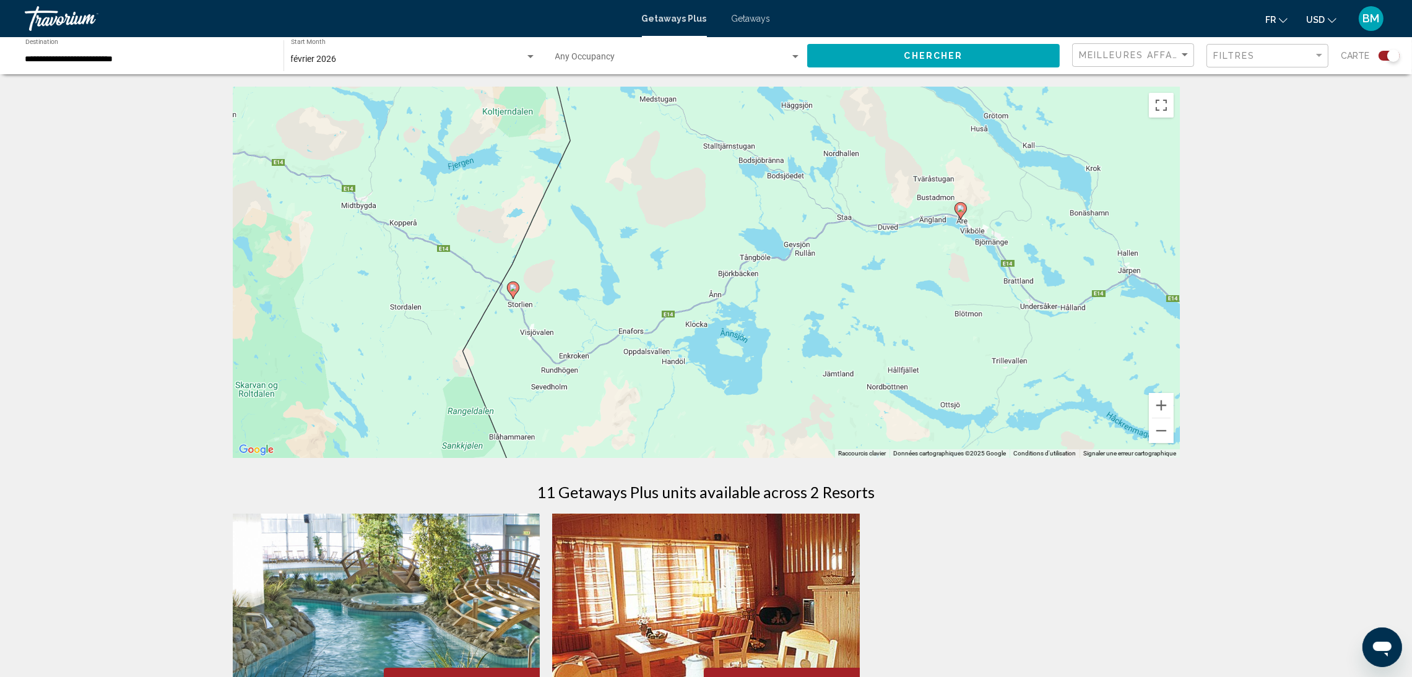
drag, startPoint x: 459, startPoint y: 327, endPoint x: 726, endPoint y: 270, distance: 273.9
click at [726, 270] on div "Pour activer le glissement avec le clavier, appuyez sur Alt+Entrée. Une fois ce…" at bounding box center [706, 272] width 947 height 371
click at [518, 287] on icon "Main content" at bounding box center [512, 290] width 11 height 16
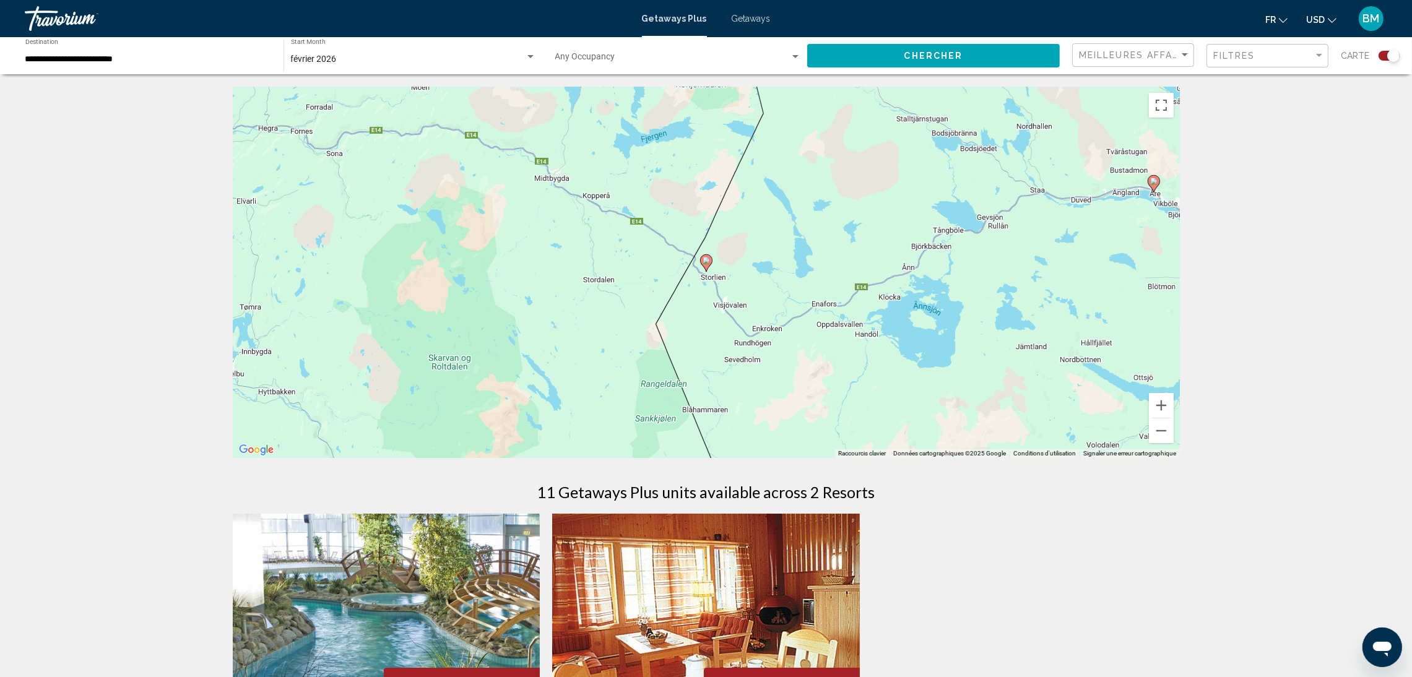
click at [705, 258] on image "Main content" at bounding box center [705, 260] width 7 height 7
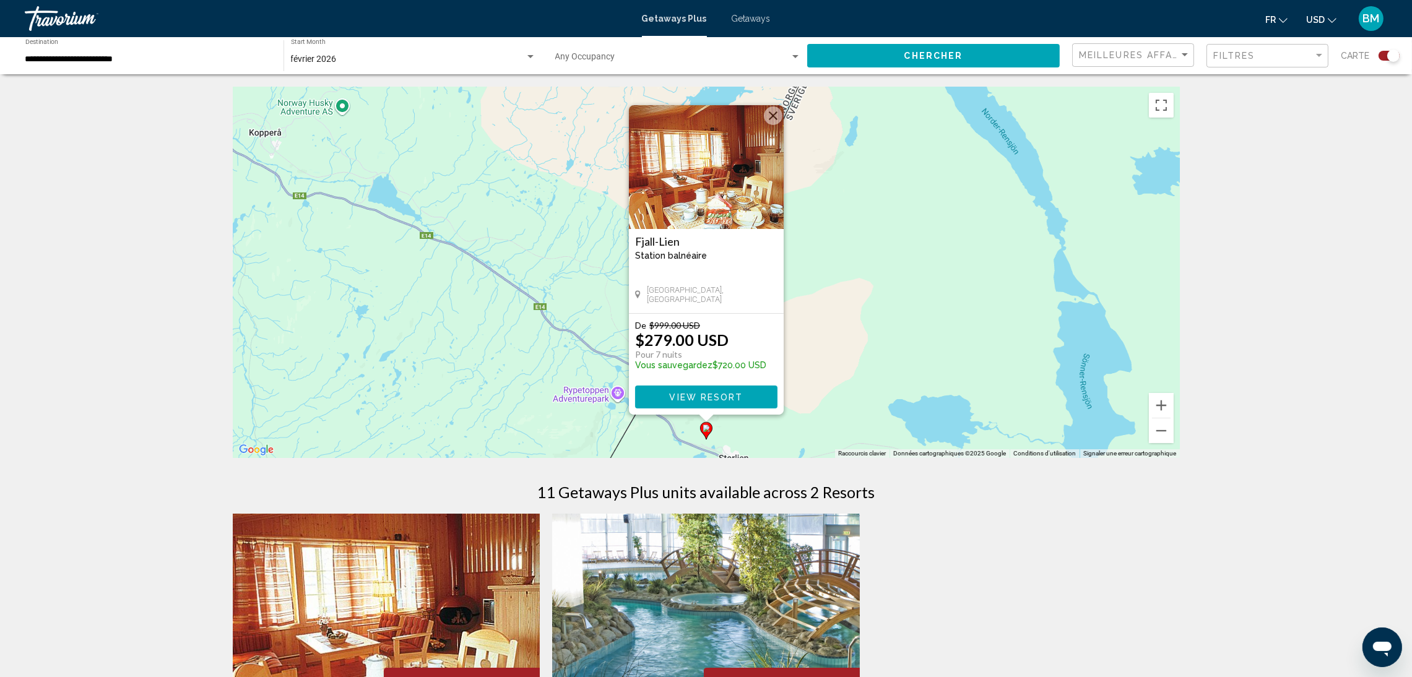
click at [977, 278] on div "Pour activer le glissement avec le clavier, appuyez sur Alt+Entrée. Une fois ce…" at bounding box center [706, 272] width 947 height 371
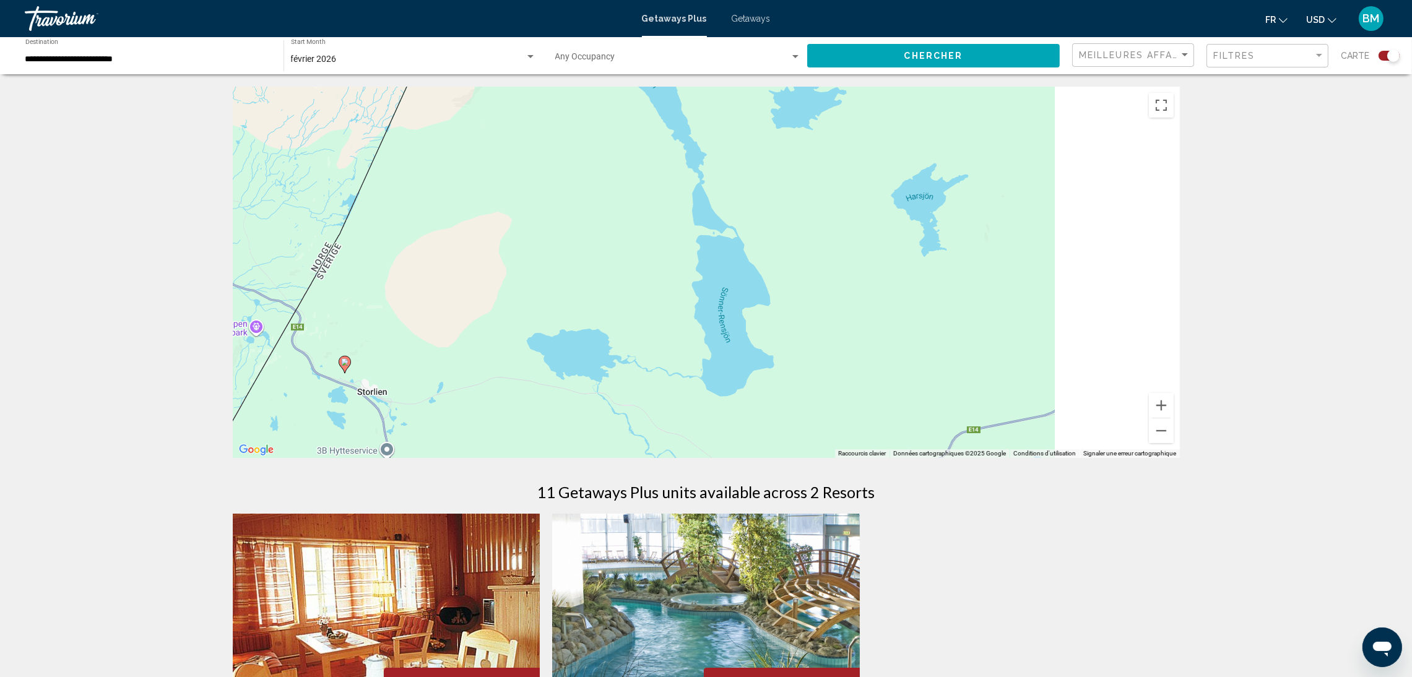
drag, startPoint x: 972, startPoint y: 277, endPoint x: 587, endPoint y: 208, distance: 391.0
click at [587, 208] on div "Pour activer le glissement avec le clavier, appuyez sur Alt+Entrée. Une fois ce…" at bounding box center [706, 272] width 947 height 371
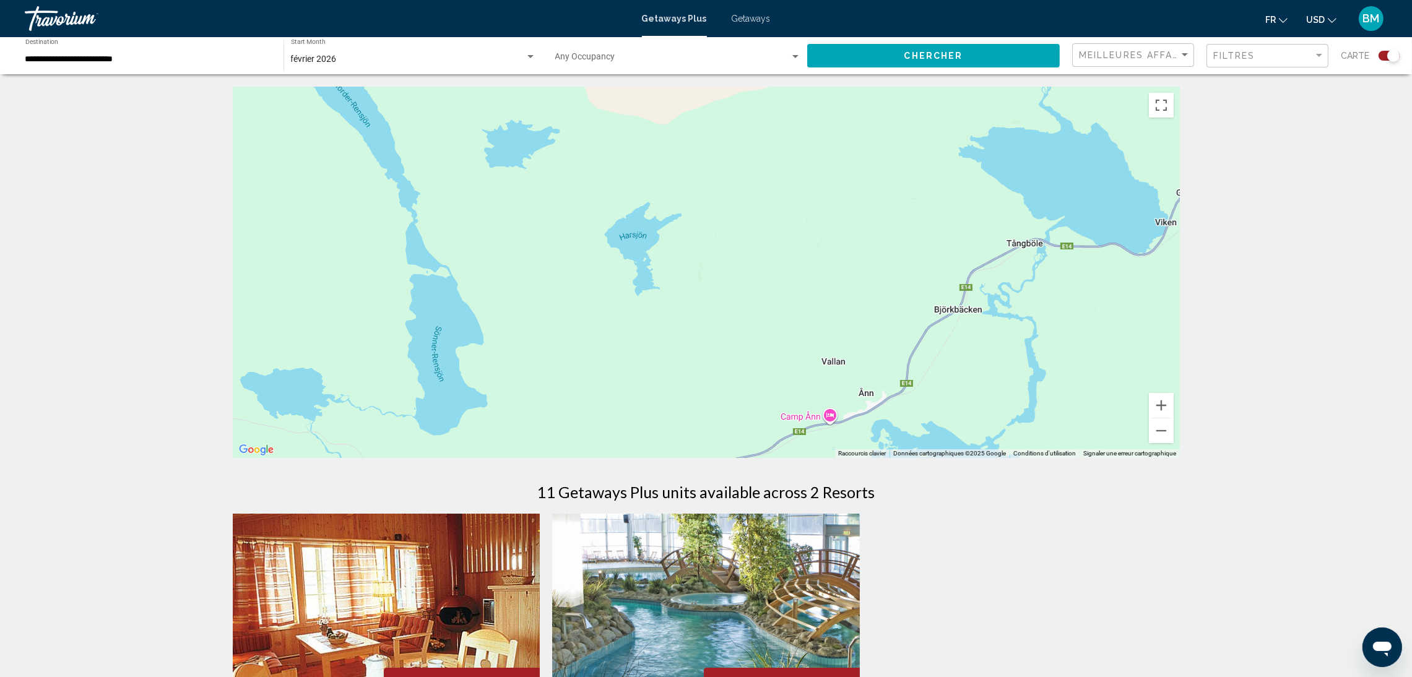
drag, startPoint x: 874, startPoint y: 238, endPoint x: 590, endPoint y: 279, distance: 287.0
click at [590, 279] on div "Pour activer le glissement avec le clavier, appuyez sur Alt+Entrée. Une fois ce…" at bounding box center [706, 272] width 947 height 371
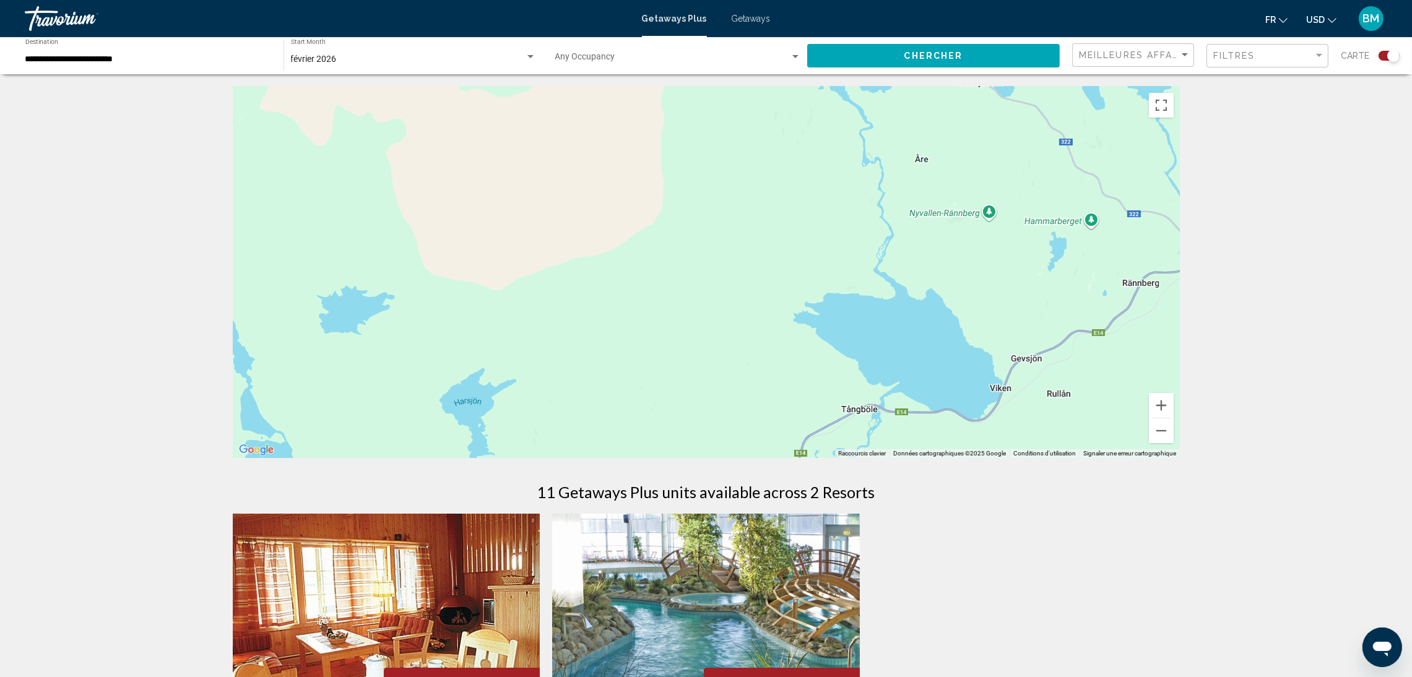
drag, startPoint x: 864, startPoint y: 168, endPoint x: 700, endPoint y: 337, distance: 235.5
click at [700, 337] on div "Pour activer le glissement avec le clavier, appuyez sur Alt+Entrée. Une fois ce…" at bounding box center [706, 272] width 947 height 371
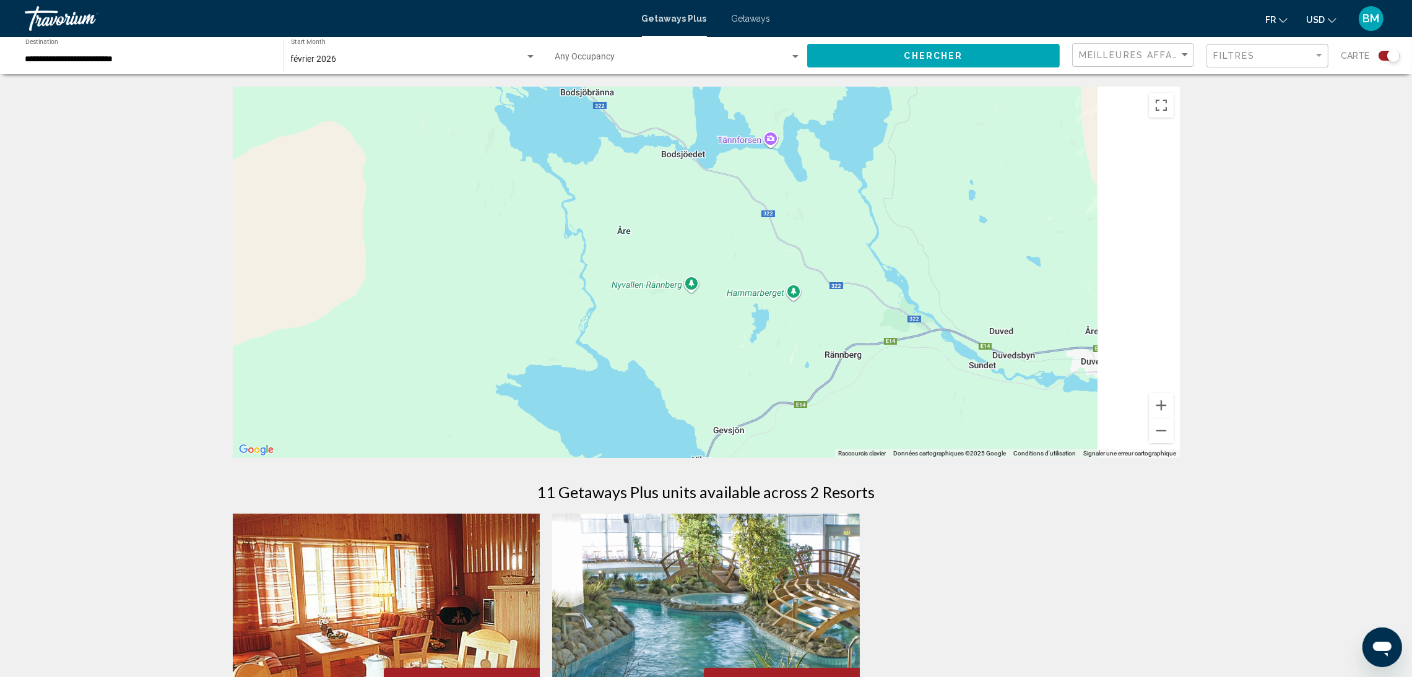
drag, startPoint x: 1001, startPoint y: 244, endPoint x: 668, endPoint y: 322, distance: 342.5
click at [668, 322] on div "Main content" at bounding box center [706, 272] width 947 height 371
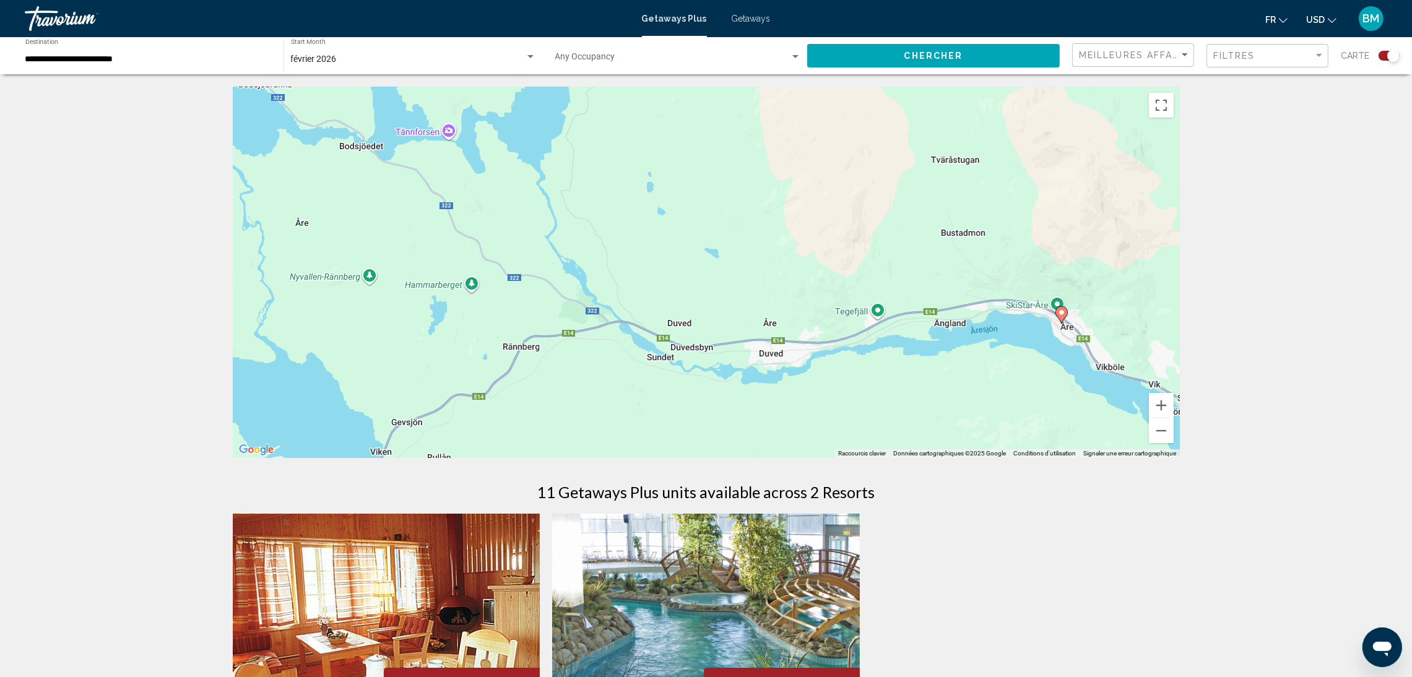
drag, startPoint x: 848, startPoint y: 295, endPoint x: 527, endPoint y: 276, distance: 322.3
click at [527, 276] on div "Pour activer le glissement avec le clavier, appuyez sur Alt+Entrée. Une fois ce…" at bounding box center [706, 272] width 947 height 371
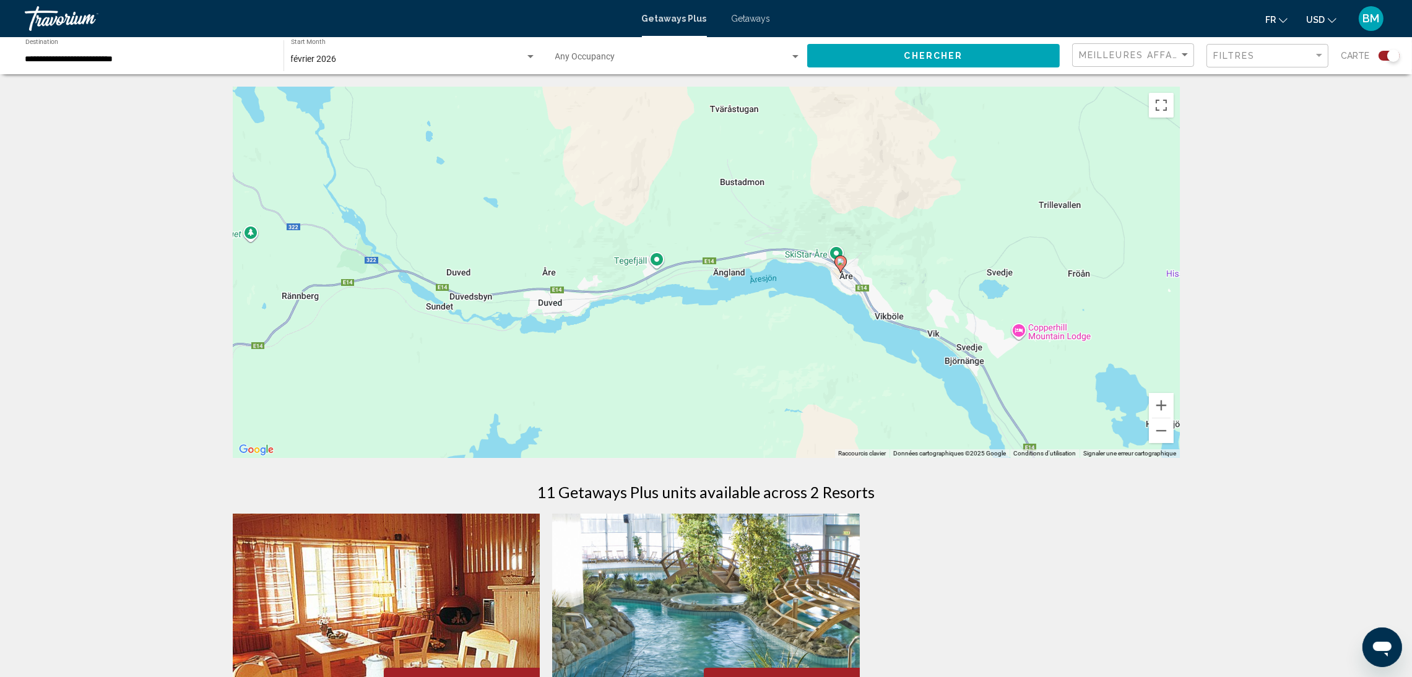
drag, startPoint x: 1023, startPoint y: 235, endPoint x: 785, endPoint y: 182, distance: 243.5
click at [785, 182] on div "Pour activer le glissement avec le clavier, appuyez sur Alt+Entrée. Une fois ce…" at bounding box center [706, 272] width 947 height 371
click at [840, 265] on icon "Main content" at bounding box center [837, 264] width 11 height 16
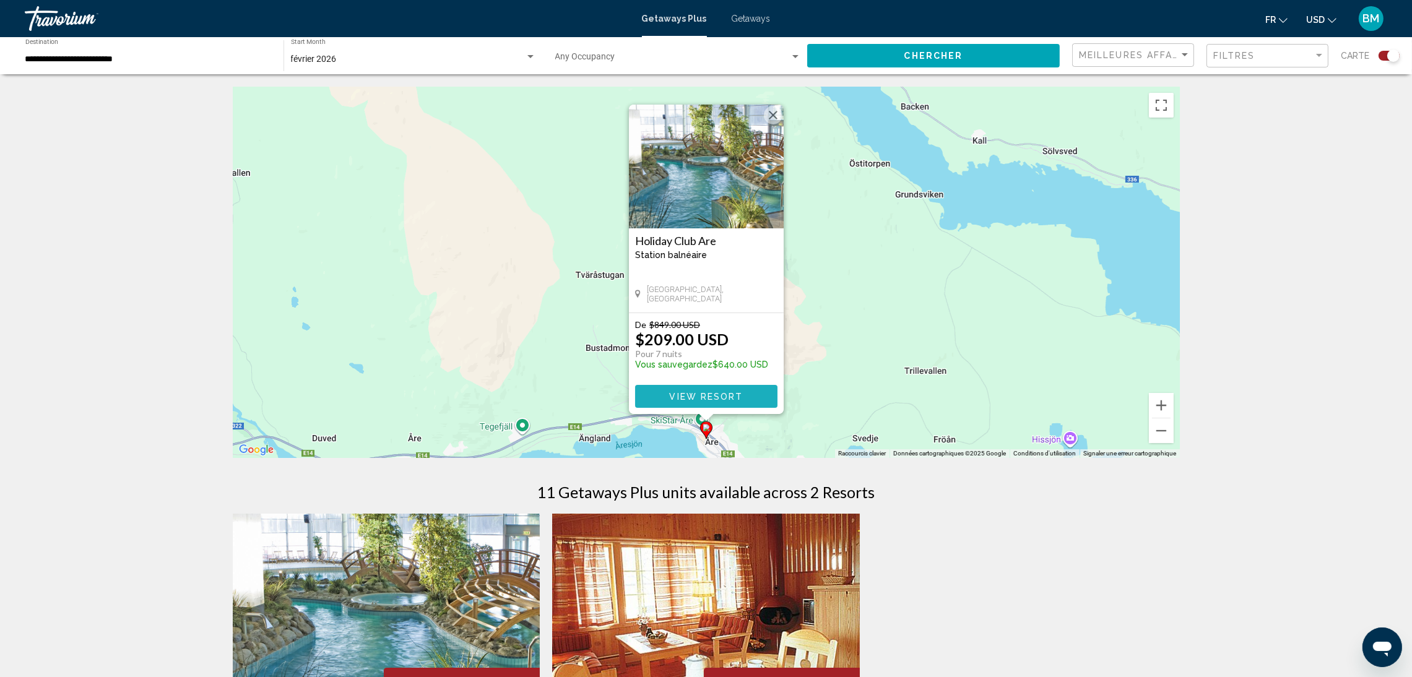
click at [704, 391] on span "View Resort" at bounding box center [706, 396] width 74 height 10
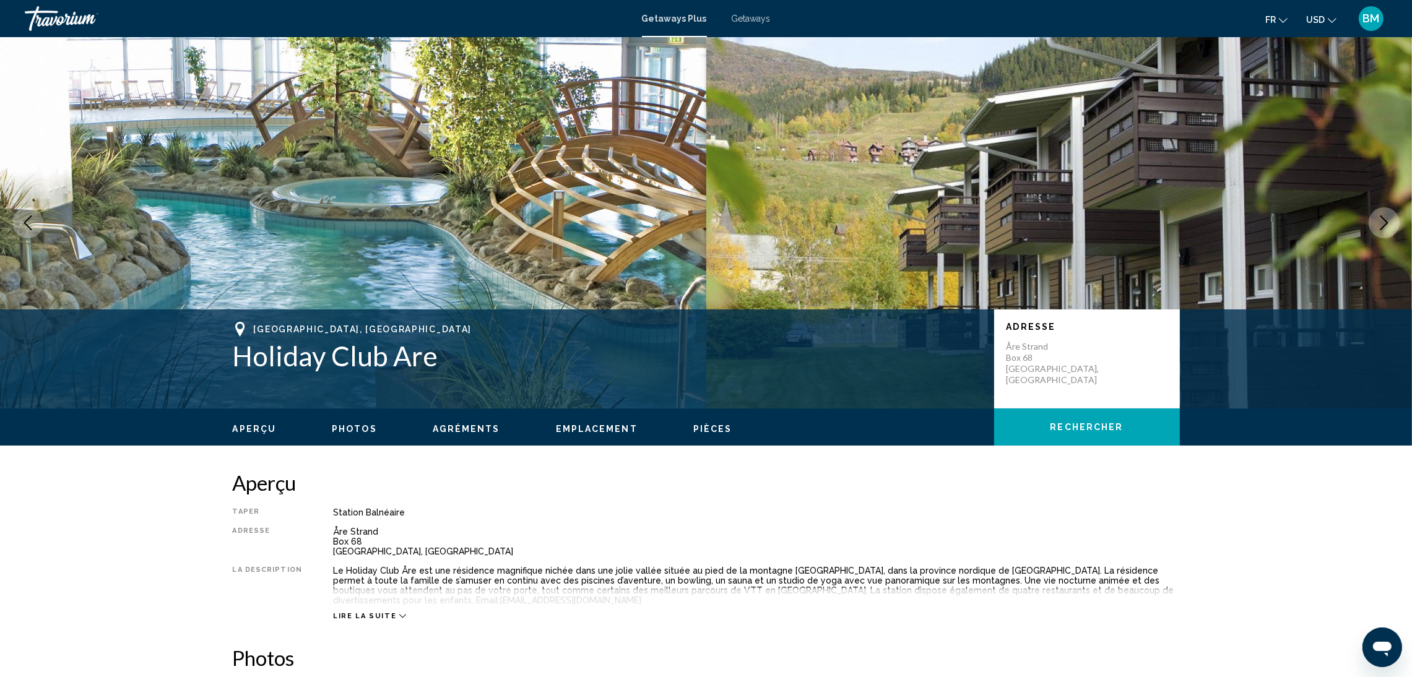
click at [1393, 219] on button "Next image" at bounding box center [1383, 222] width 31 height 31
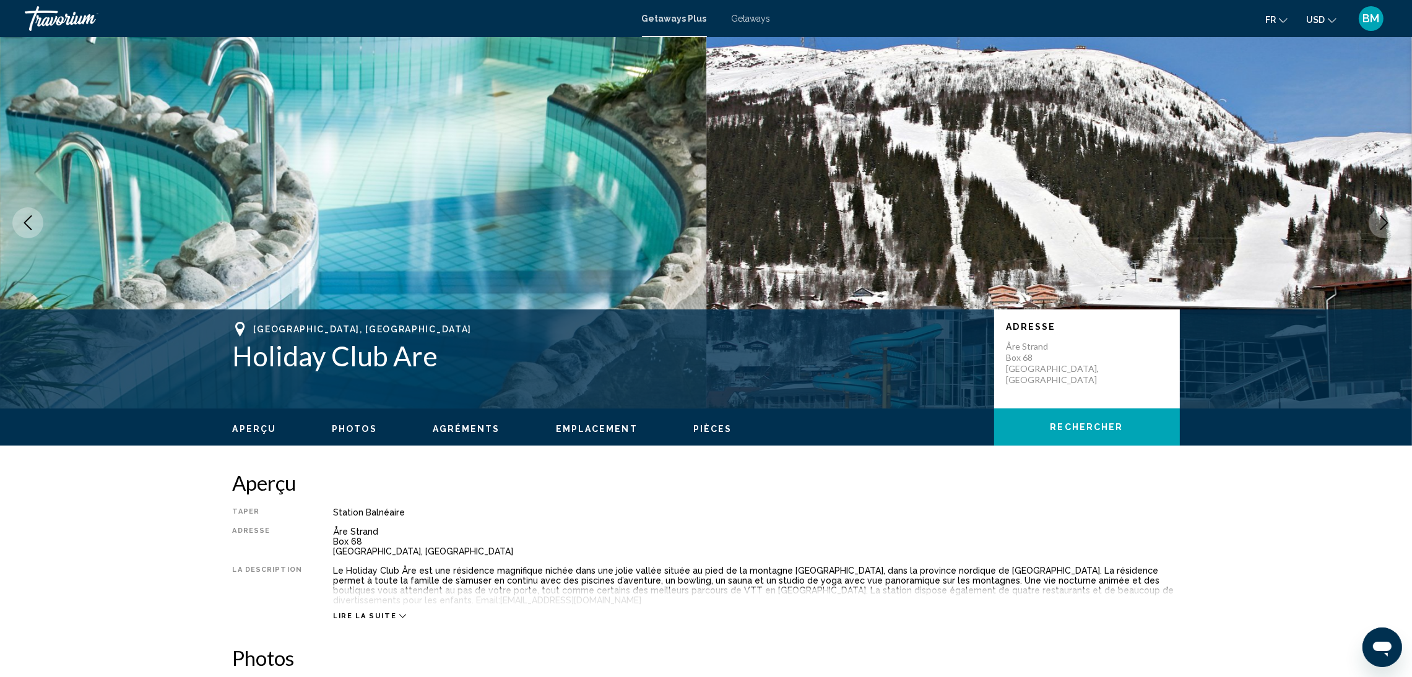
click at [1393, 219] on button "Next image" at bounding box center [1383, 222] width 31 height 31
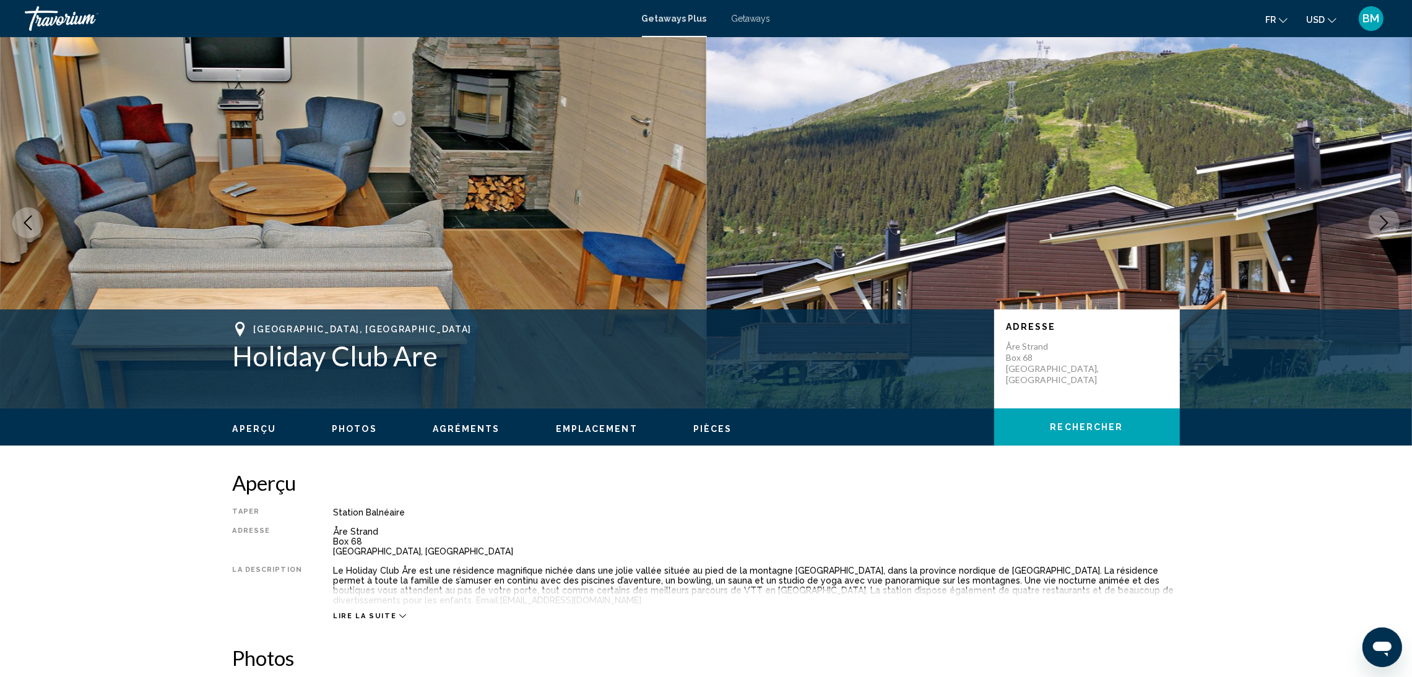
click at [1393, 219] on button "Next image" at bounding box center [1383, 222] width 31 height 31
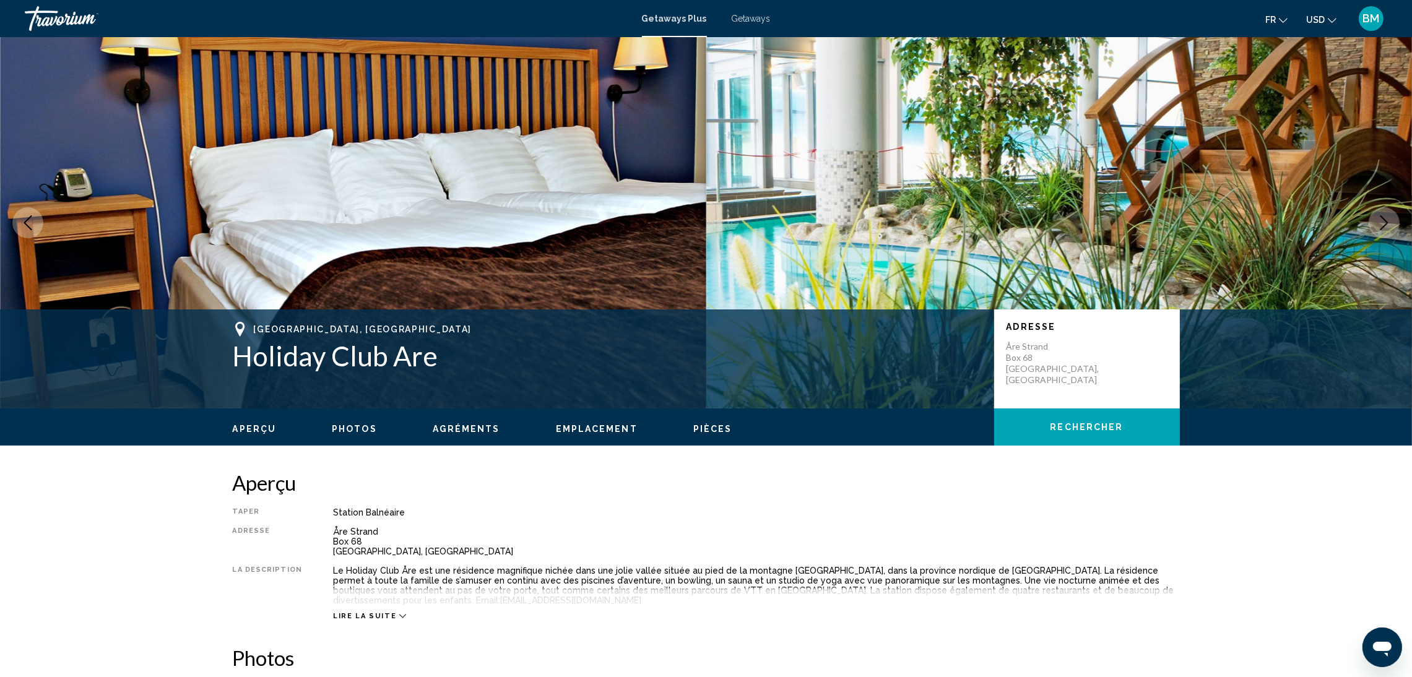
click at [1393, 219] on button "Next image" at bounding box center [1383, 222] width 31 height 31
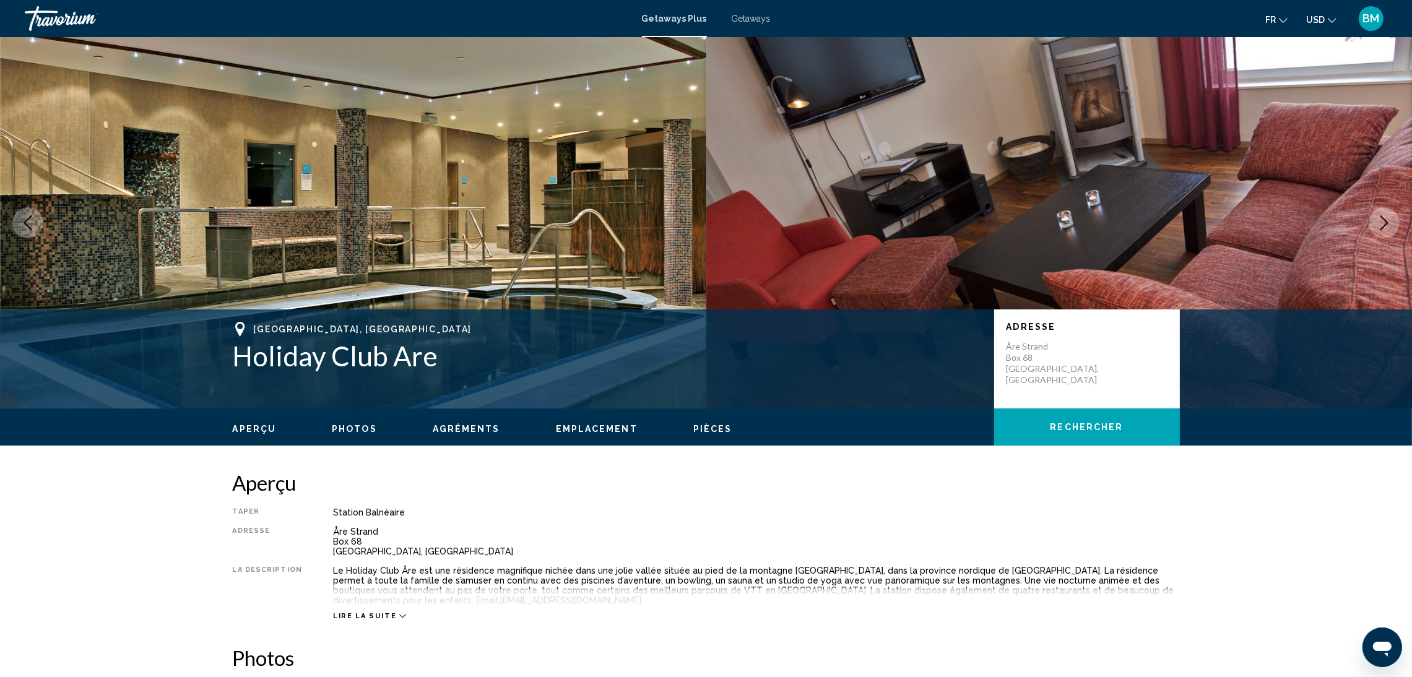
click at [1393, 219] on button "Next image" at bounding box center [1383, 222] width 31 height 31
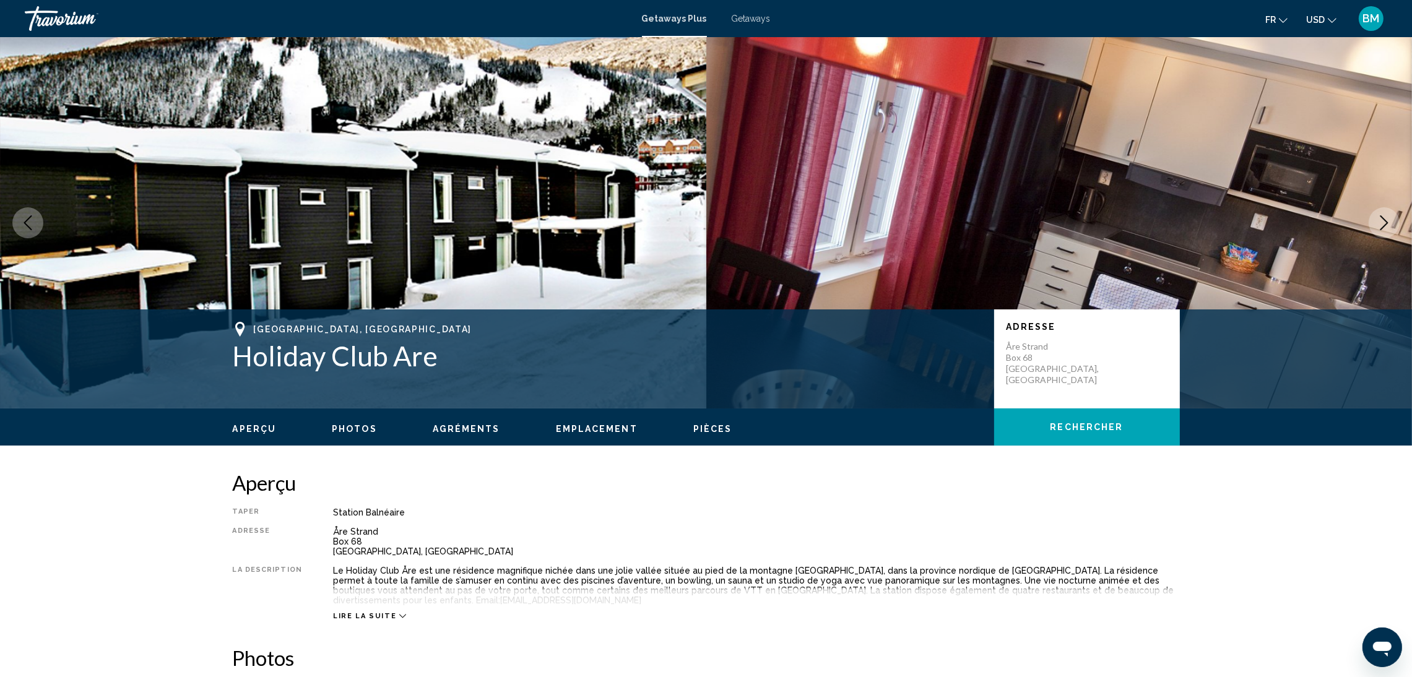
click at [1393, 219] on button "Next image" at bounding box center [1383, 222] width 31 height 31
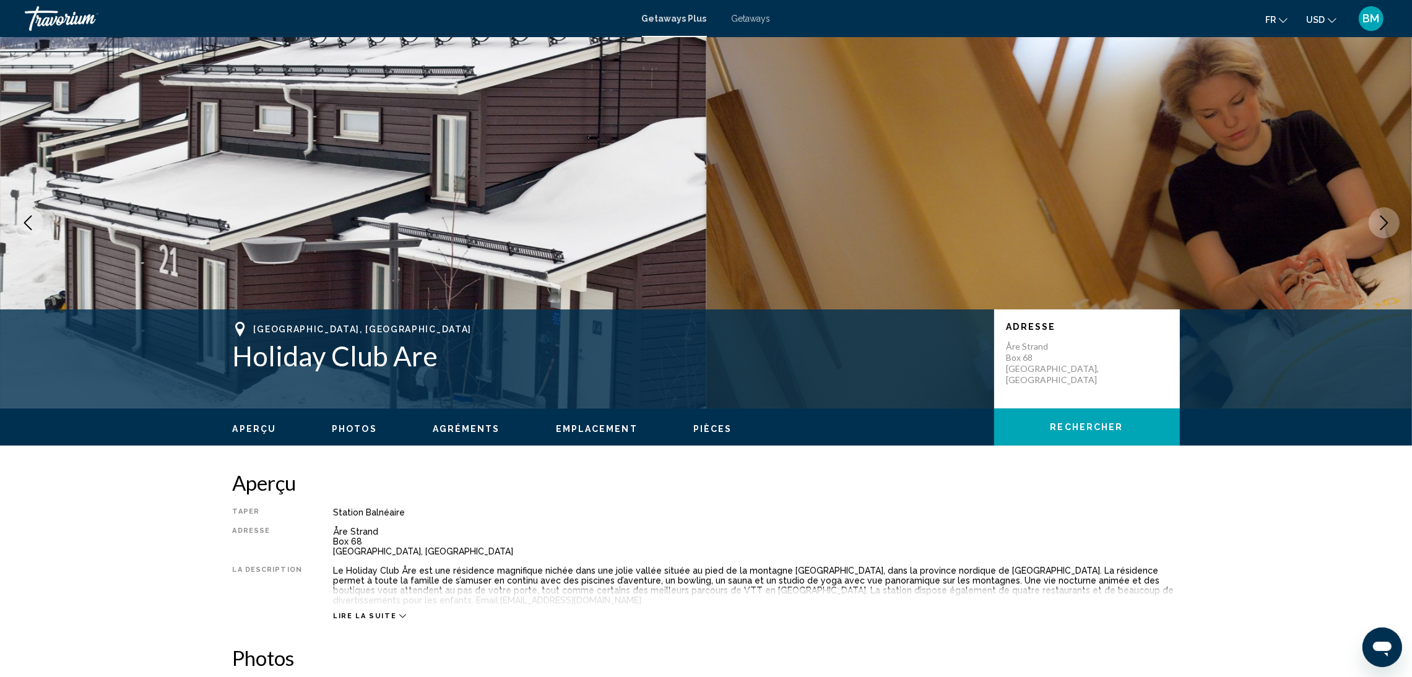
click at [1393, 219] on button "Next image" at bounding box center [1383, 222] width 31 height 31
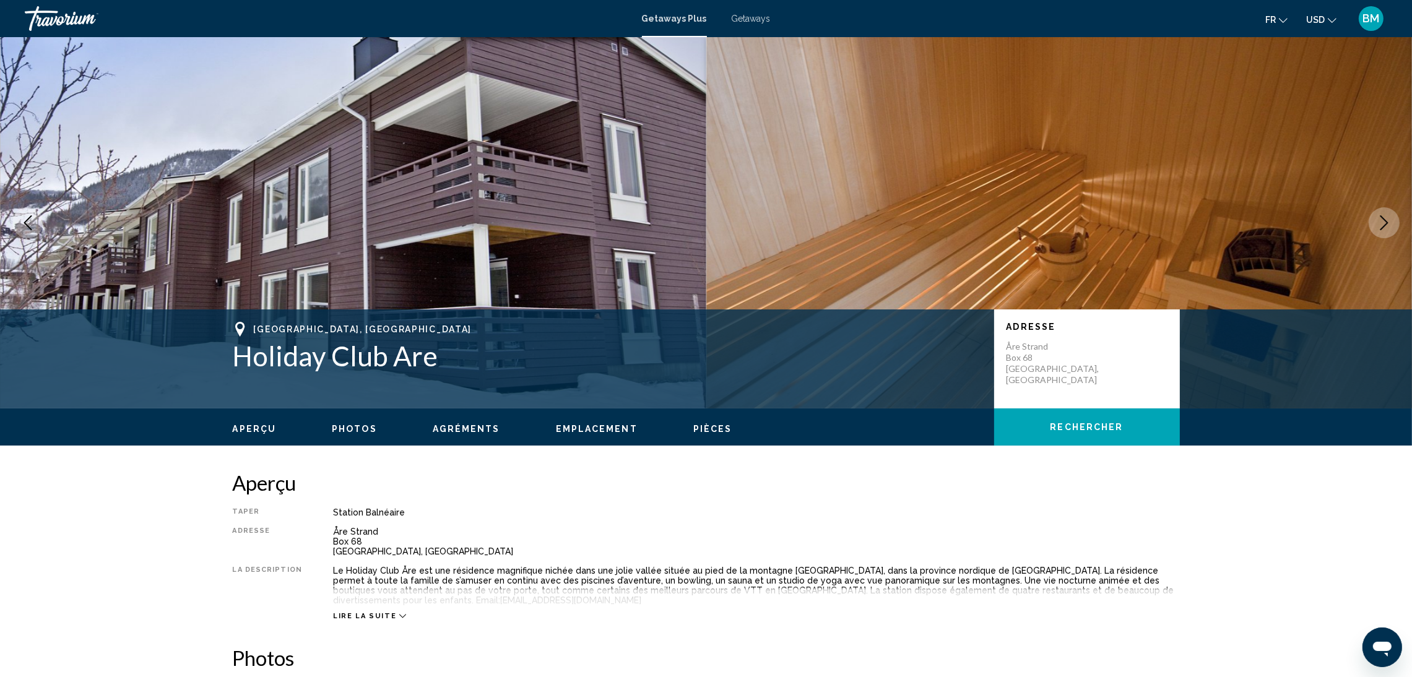
click at [1393, 219] on button "Next image" at bounding box center [1383, 222] width 31 height 31
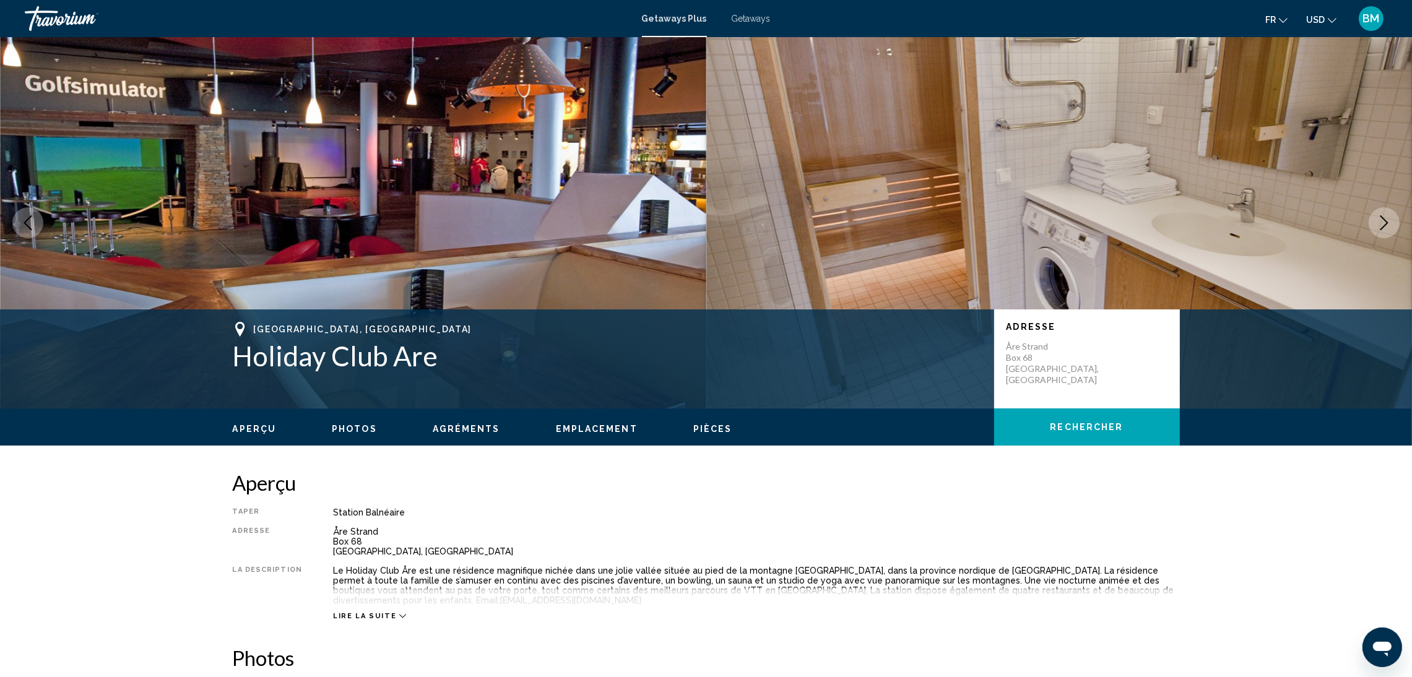
click at [1393, 219] on button "Next image" at bounding box center [1383, 222] width 31 height 31
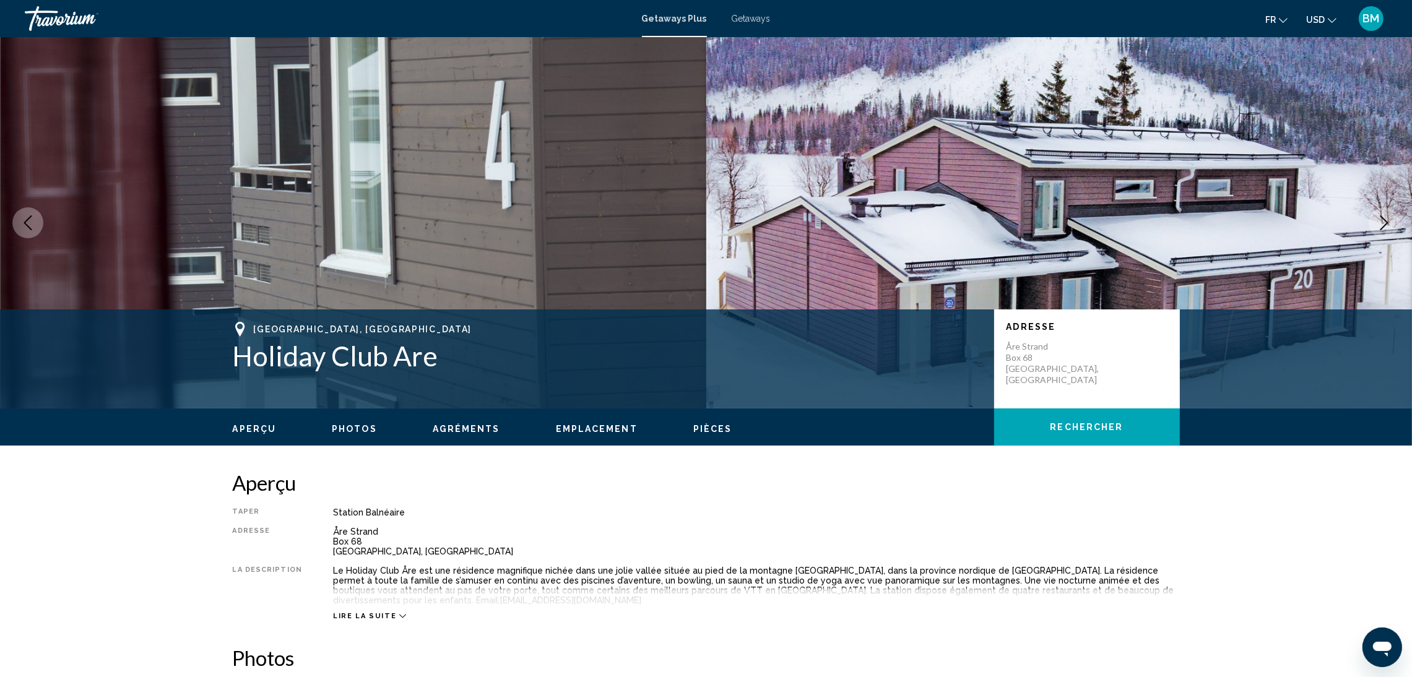
click at [1393, 219] on button "Next image" at bounding box center [1383, 222] width 31 height 31
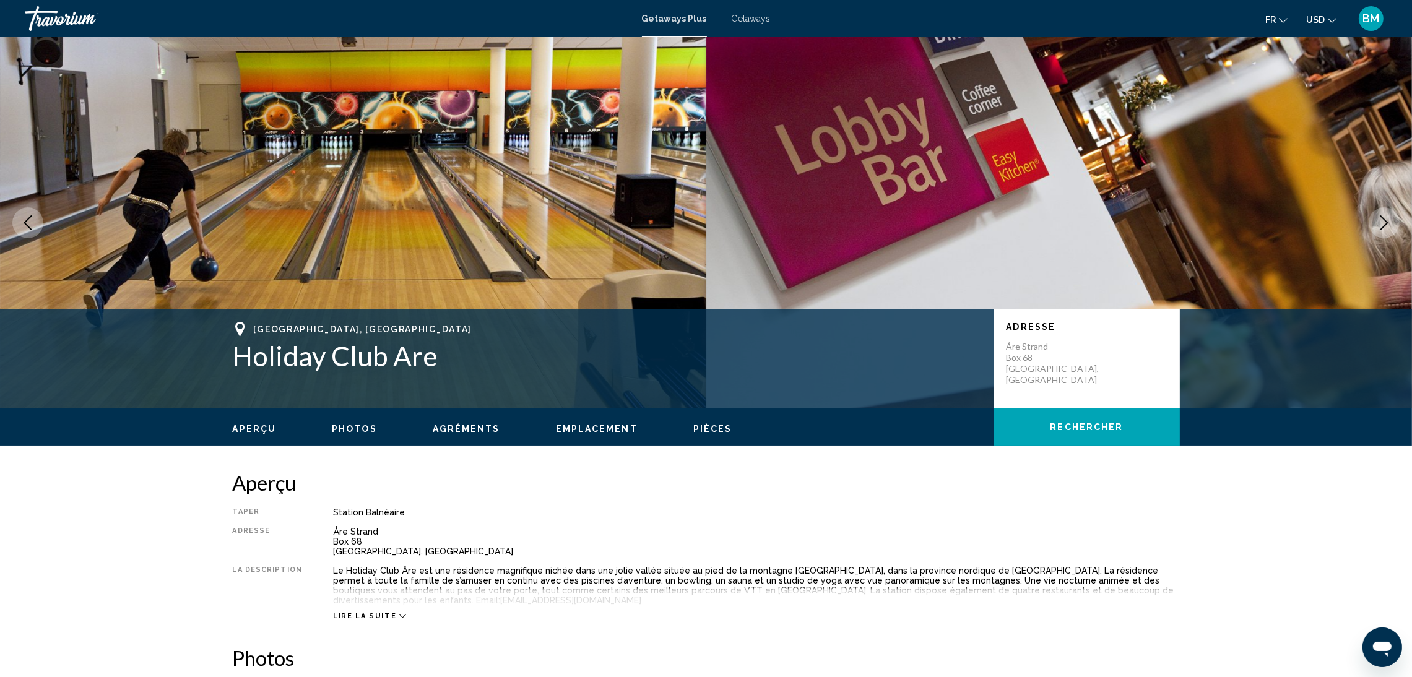
click at [1393, 219] on button "Next image" at bounding box center [1383, 222] width 31 height 31
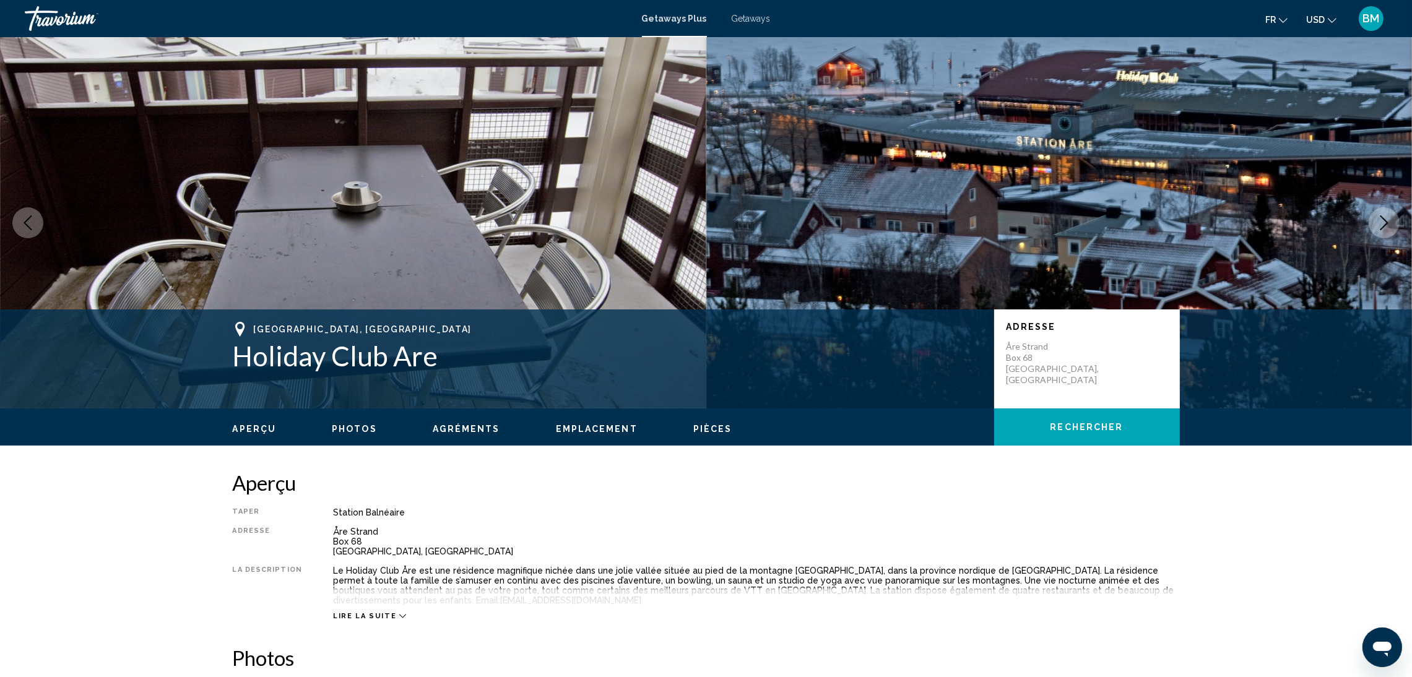
click at [1393, 219] on button "Next image" at bounding box center [1383, 222] width 31 height 31
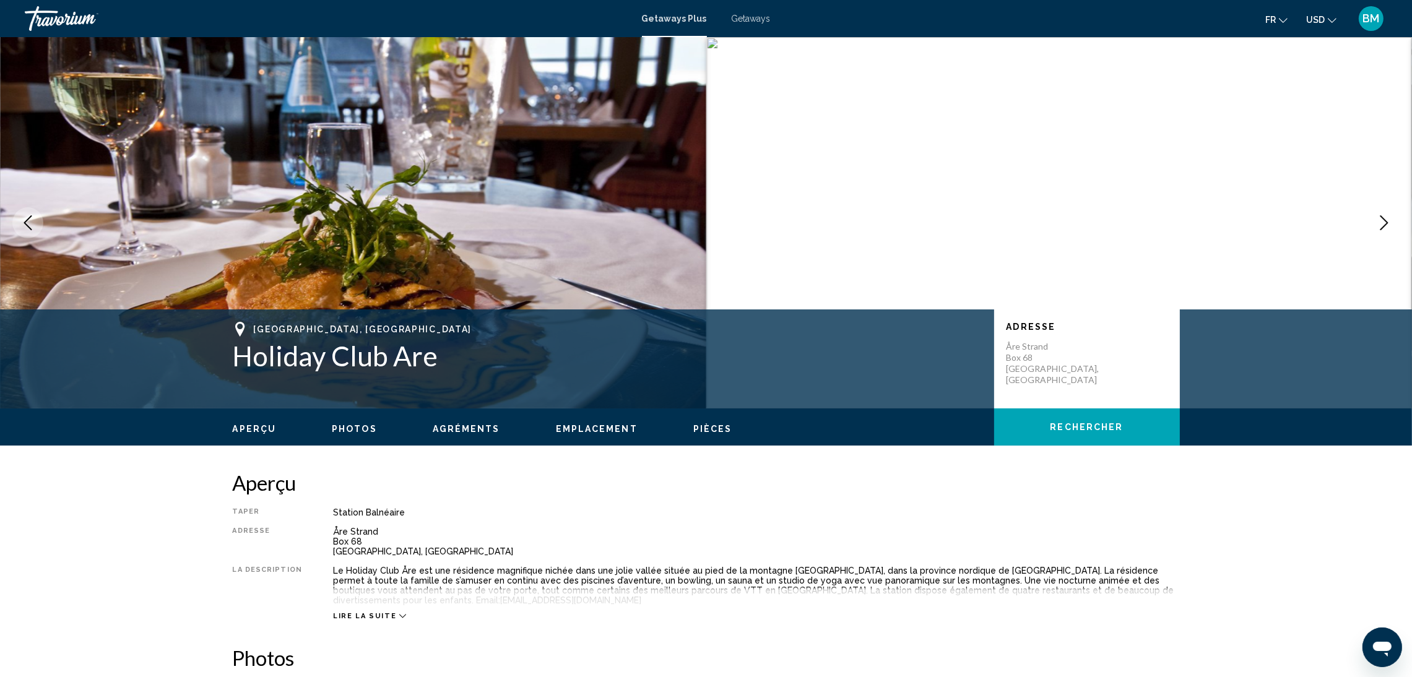
click at [1386, 215] on icon "Next image" at bounding box center [1383, 222] width 15 height 15
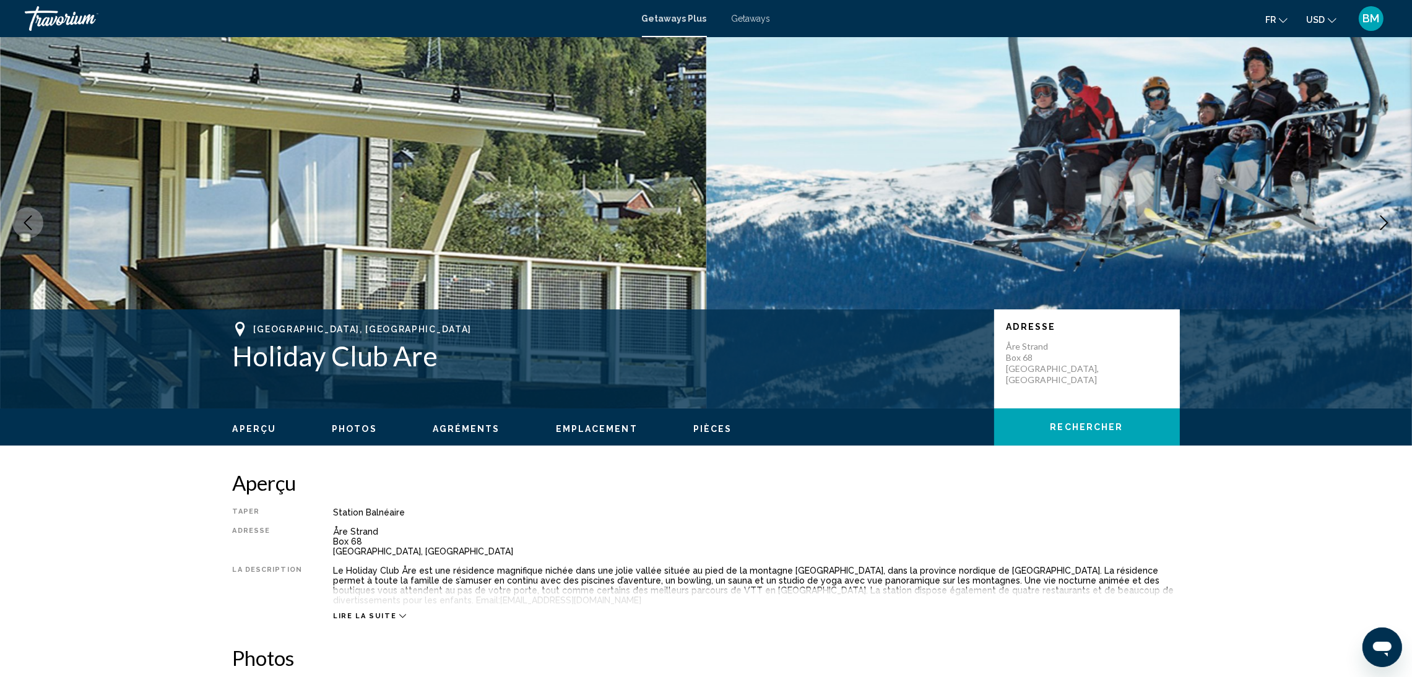
click at [1386, 215] on icon "Next image" at bounding box center [1383, 222] width 15 height 15
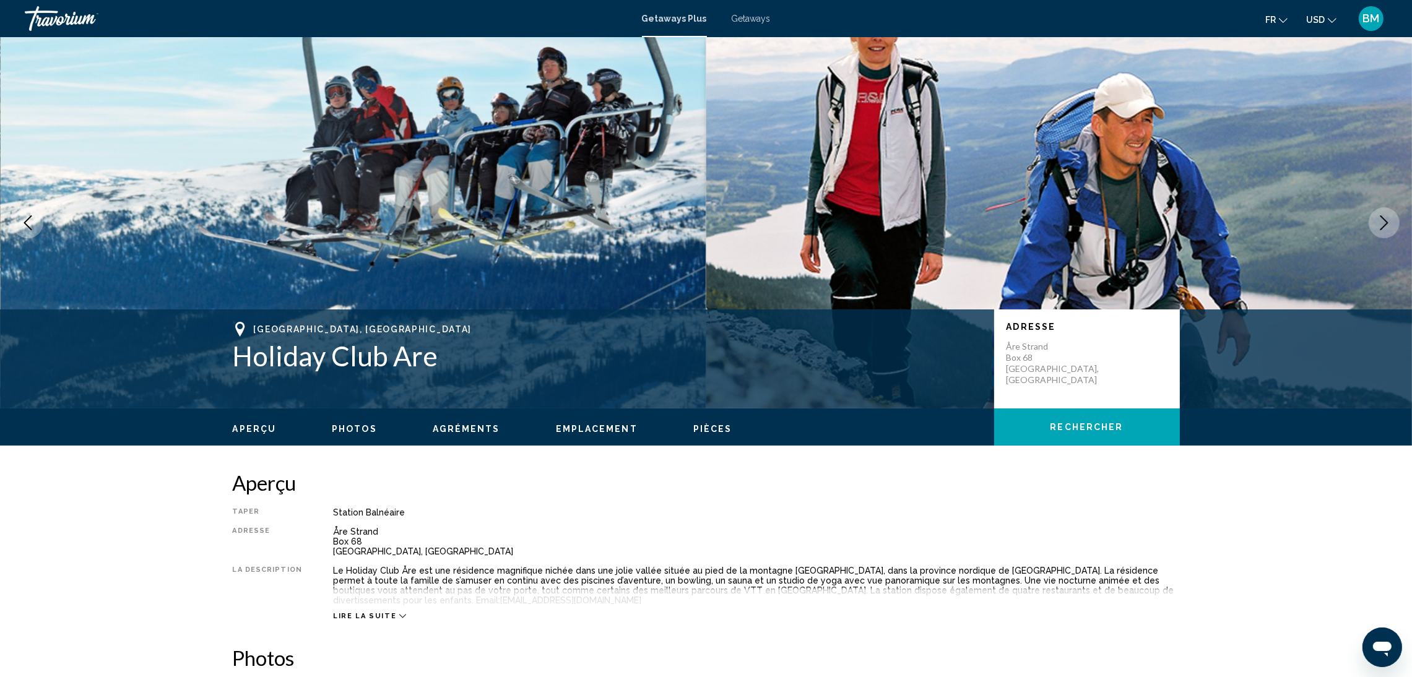
click at [1386, 215] on icon "Next image" at bounding box center [1383, 222] width 15 height 15
